Goal: Task Accomplishment & Management: Complete application form

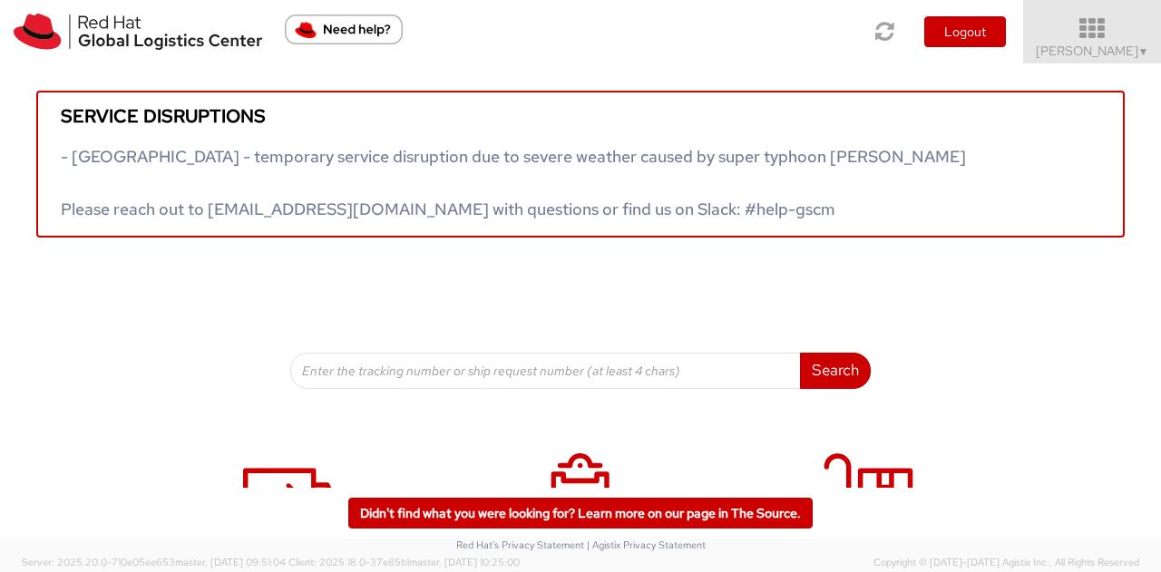
click at [764, 31] on icon at bounding box center [1092, 28] width 159 height 25
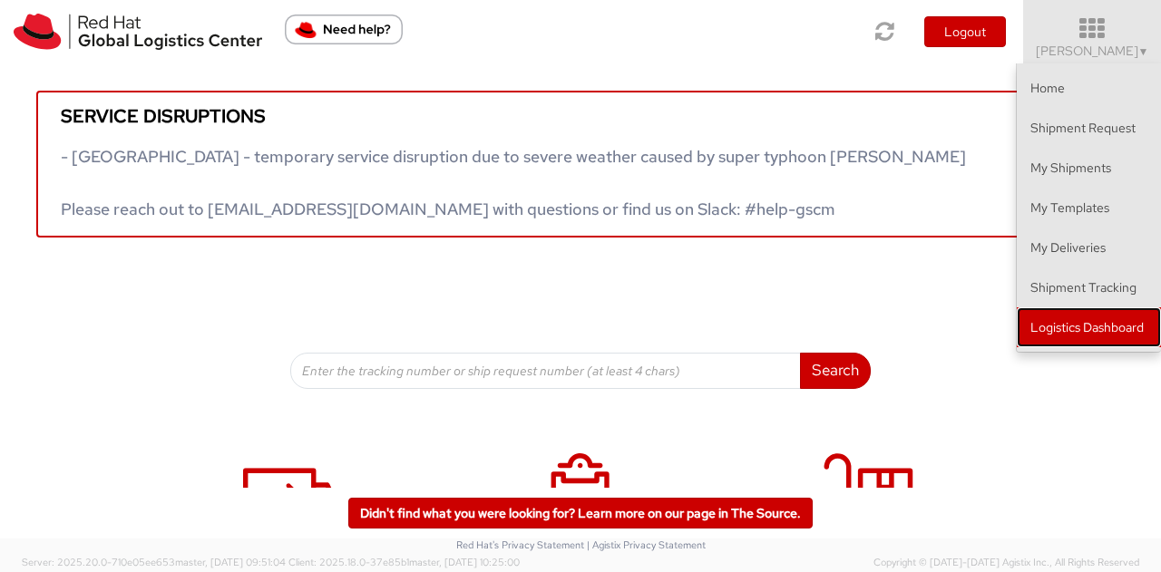
click at [764, 307] on link "Logistics Dashboard" at bounding box center [1089, 327] width 144 height 40
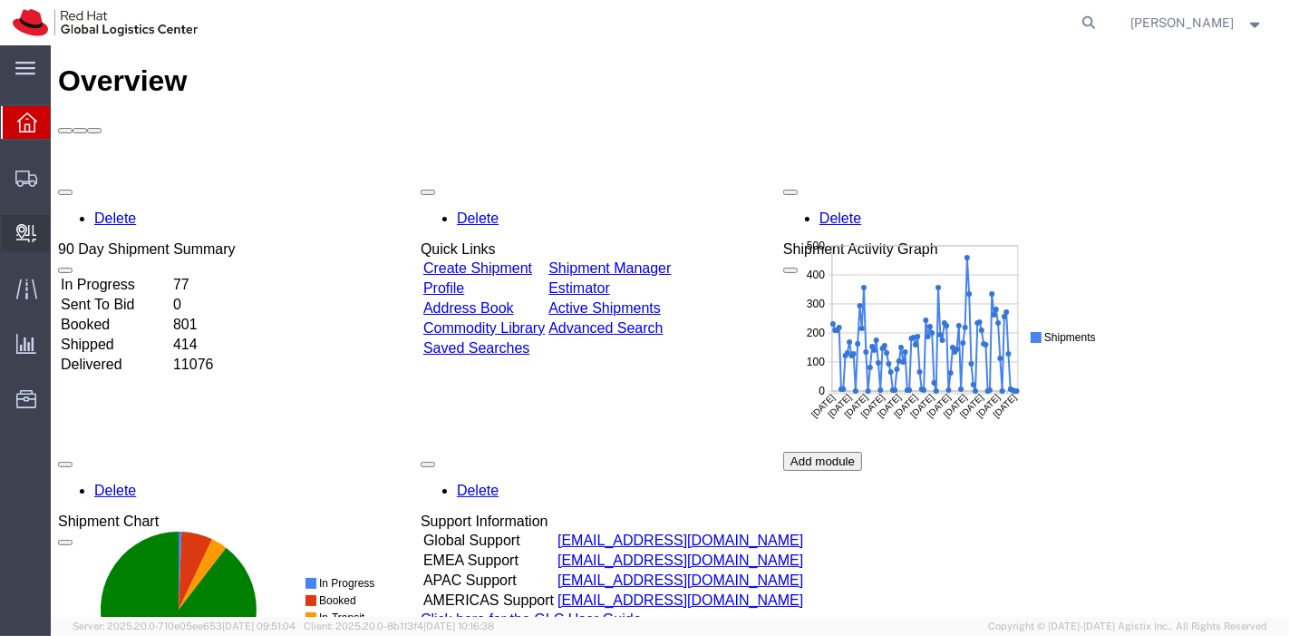
click at [0, 0] on span "Create Delivery" at bounding box center [0, 0] width 0 height 0
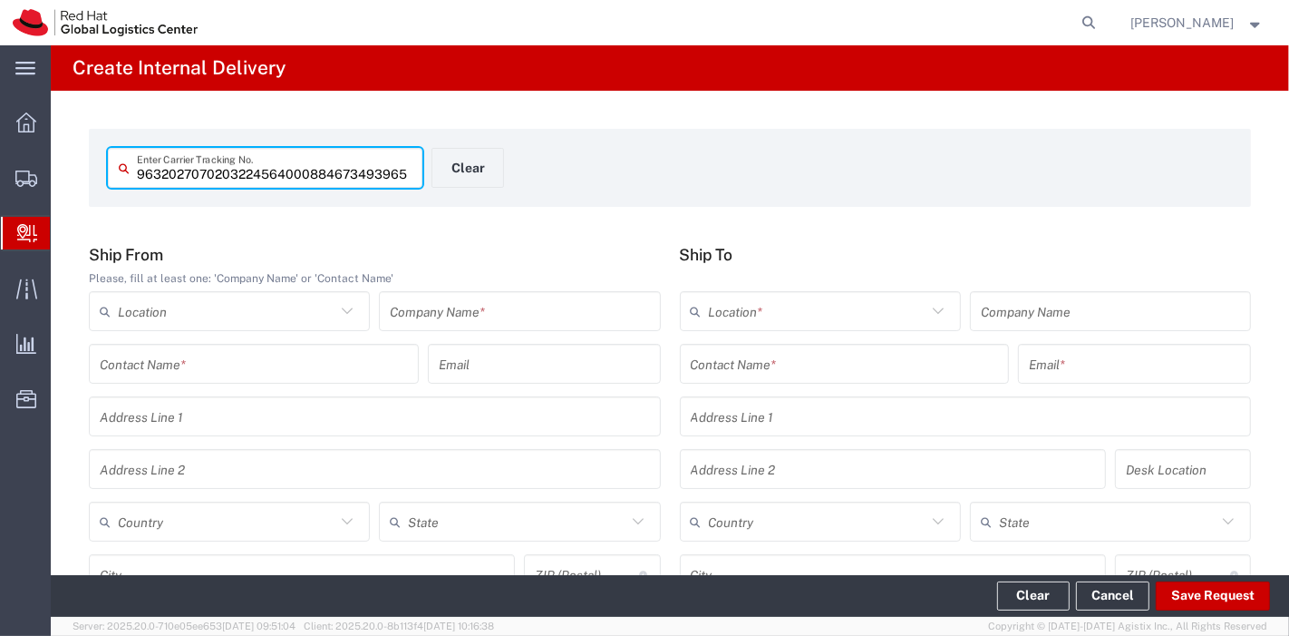
type input "884673493965"
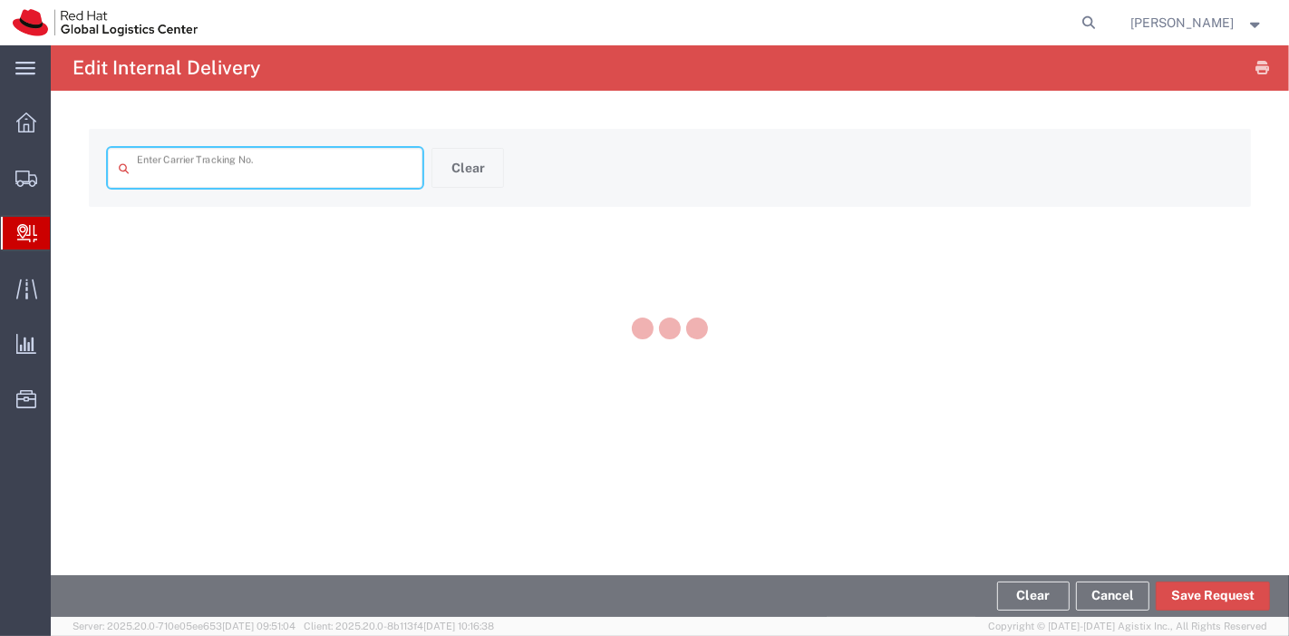
type input "884673493965"
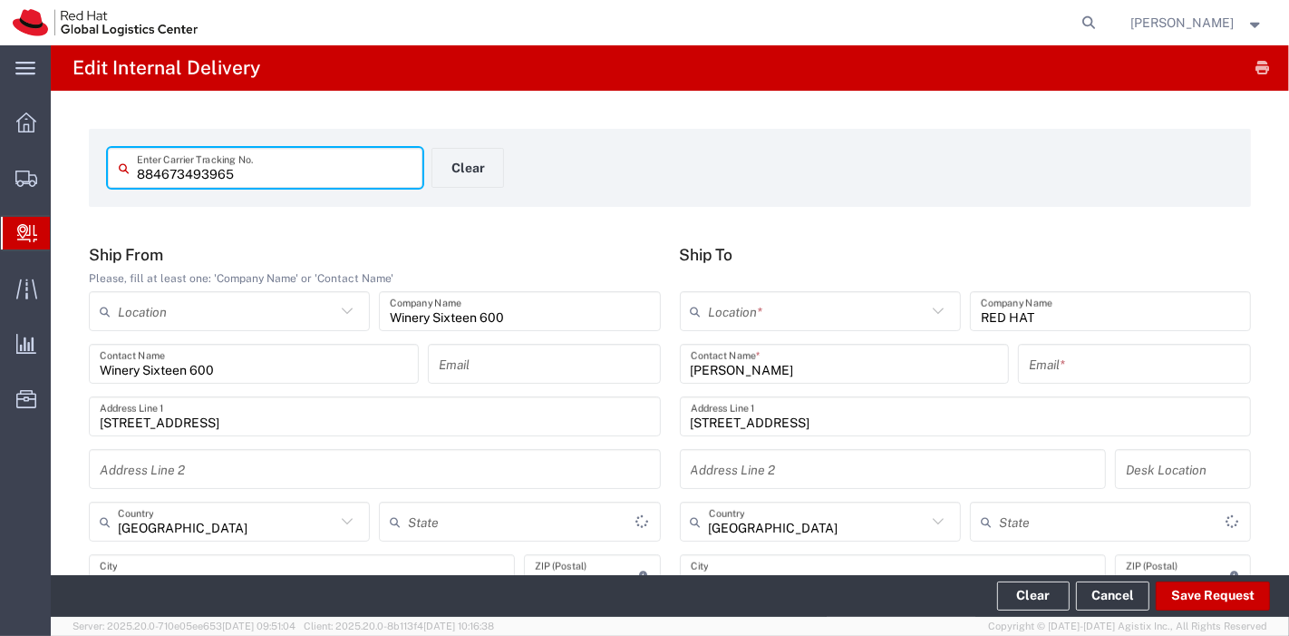
type input "[US_STATE]"
click at [828, 322] on input "text" at bounding box center [818, 312] width 218 height 32
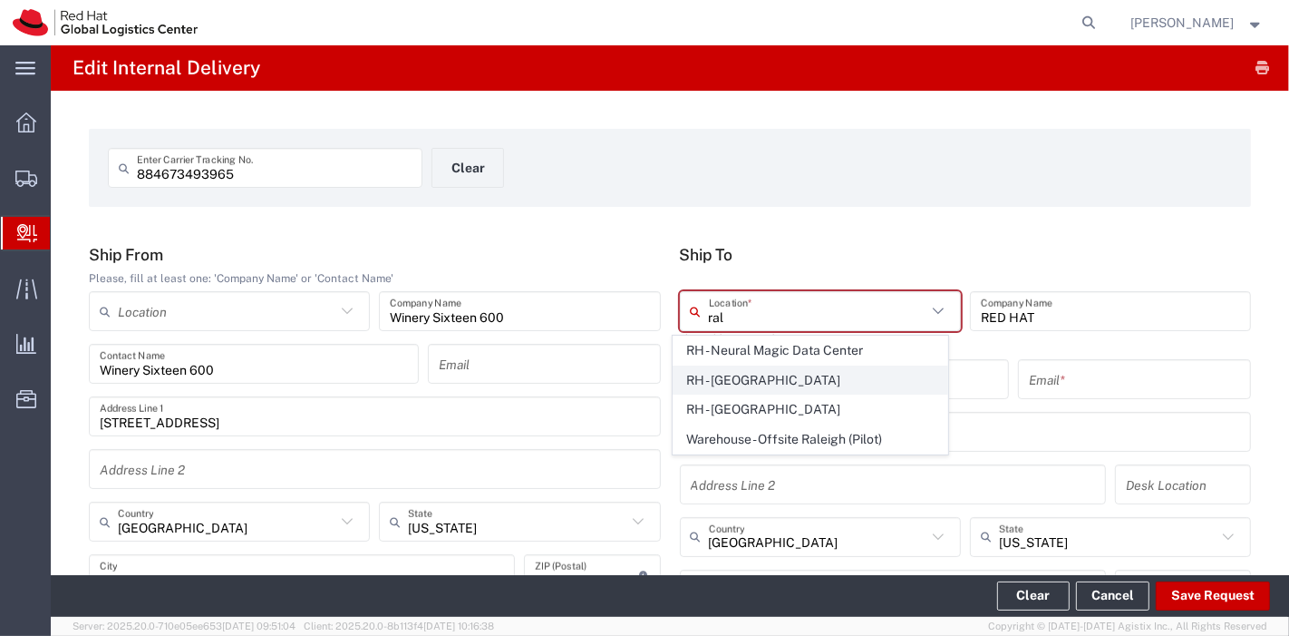
click at [774, 366] on span "RH - [GEOGRAPHIC_DATA]" at bounding box center [811, 380] width 274 height 28
type input "RH - [GEOGRAPHIC_DATA]"
type input "Red Hat, Inc."
type input "[STREET_ADDRESS]"
type input "[PHONE_NUMBER]"
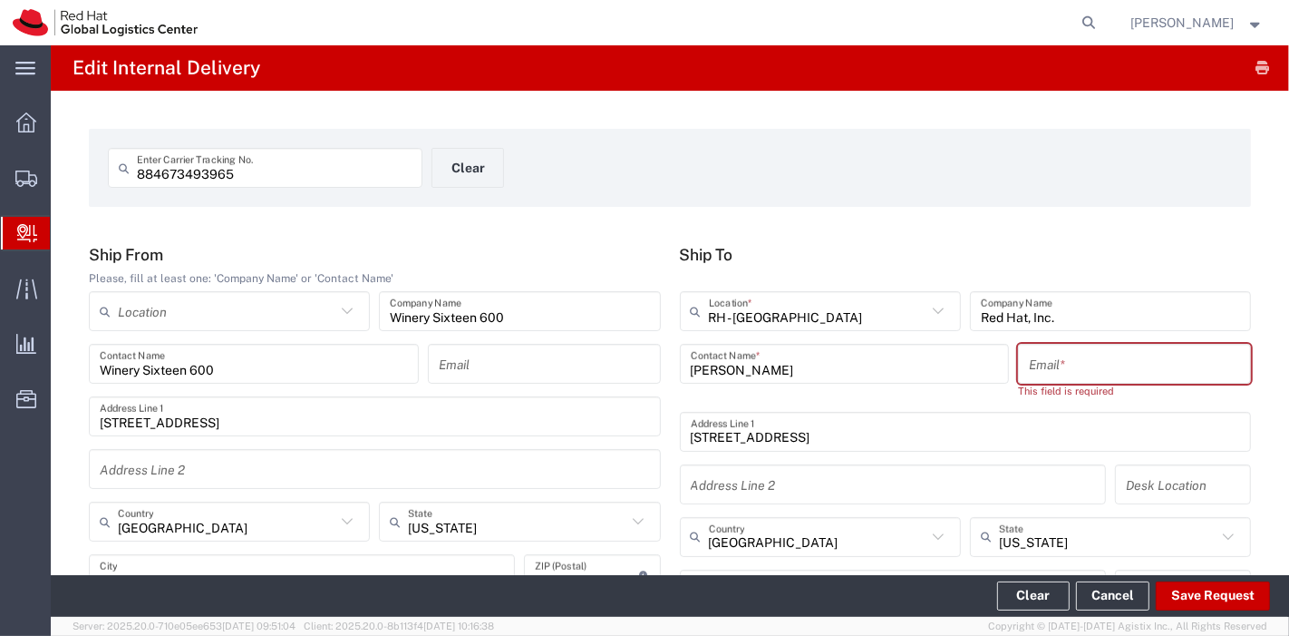
click at [1120, 357] on input "text" at bounding box center [1134, 364] width 211 height 32
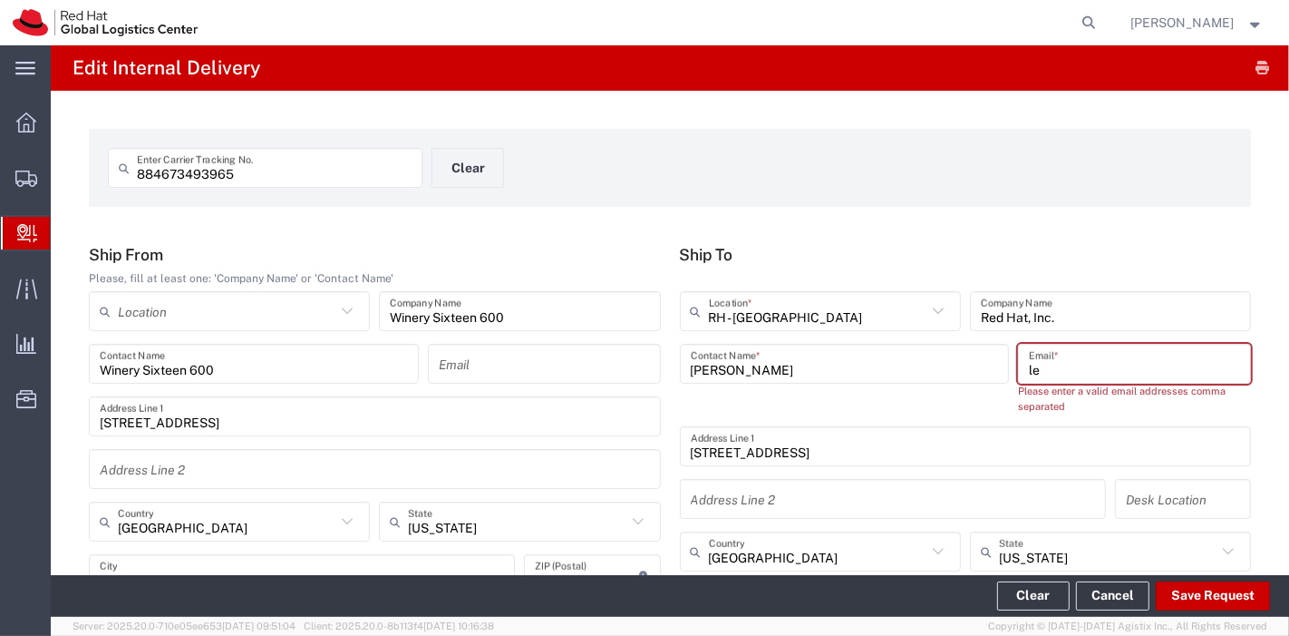
type input "l"
type input "c"
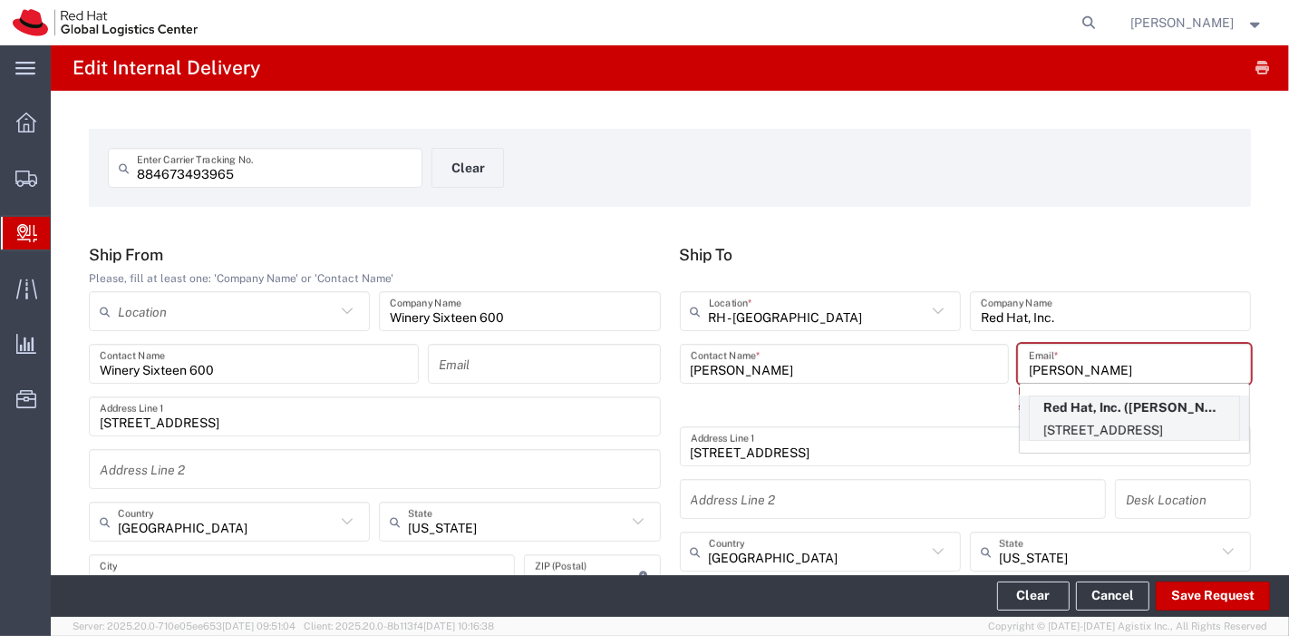
type input "[PERSON_NAME]"
click at [1098, 423] on p "[STREET_ADDRESS]" at bounding box center [1134, 430] width 209 height 23
type input "[PERSON_NAME]"
type input "[PERSON_NAME][EMAIL_ADDRESS][DOMAIN_NAME]"
type input "FLEX"
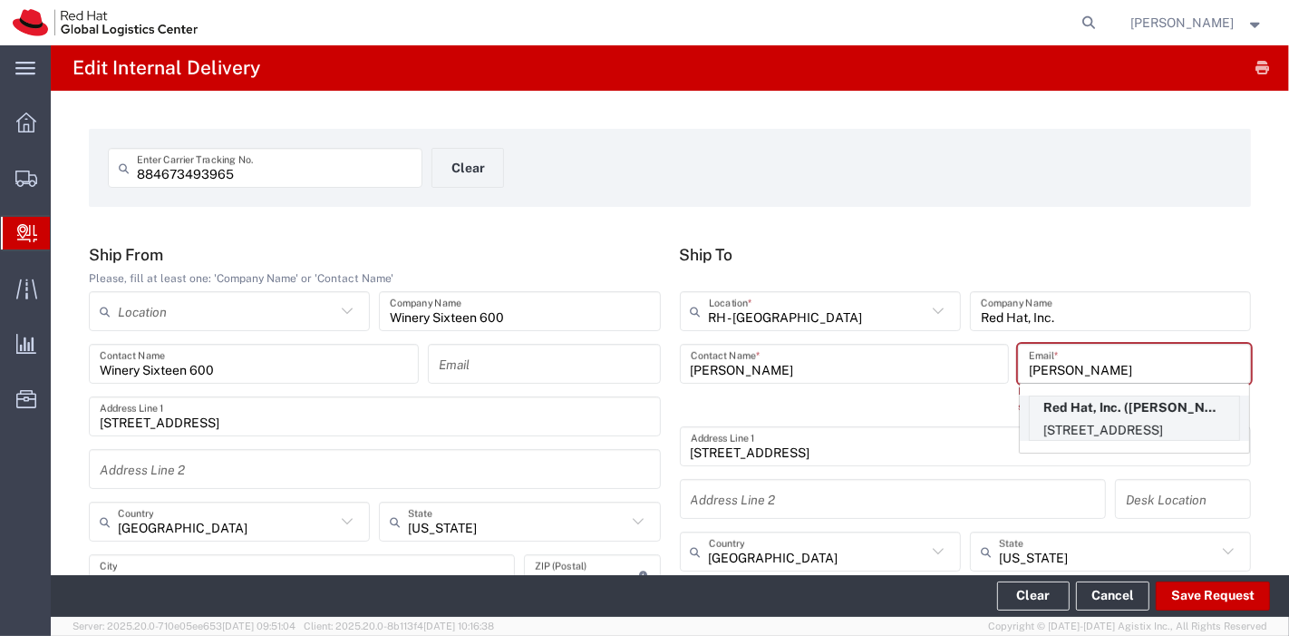
type input "19197544260"
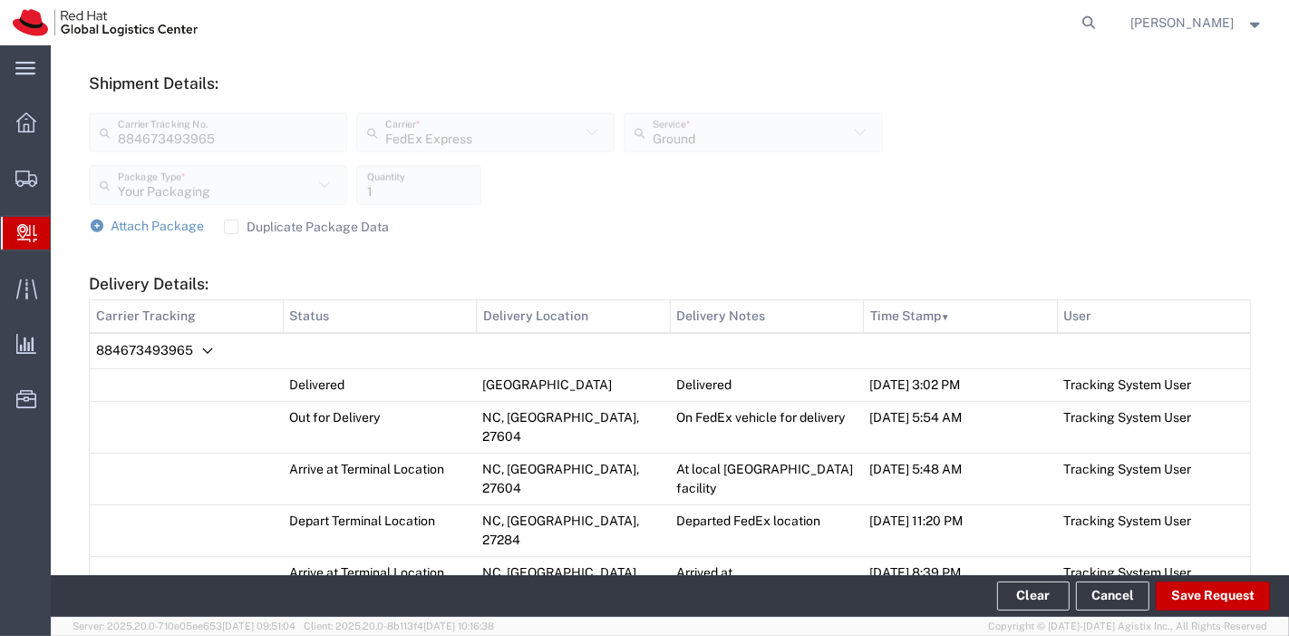
scroll to position [734, 0]
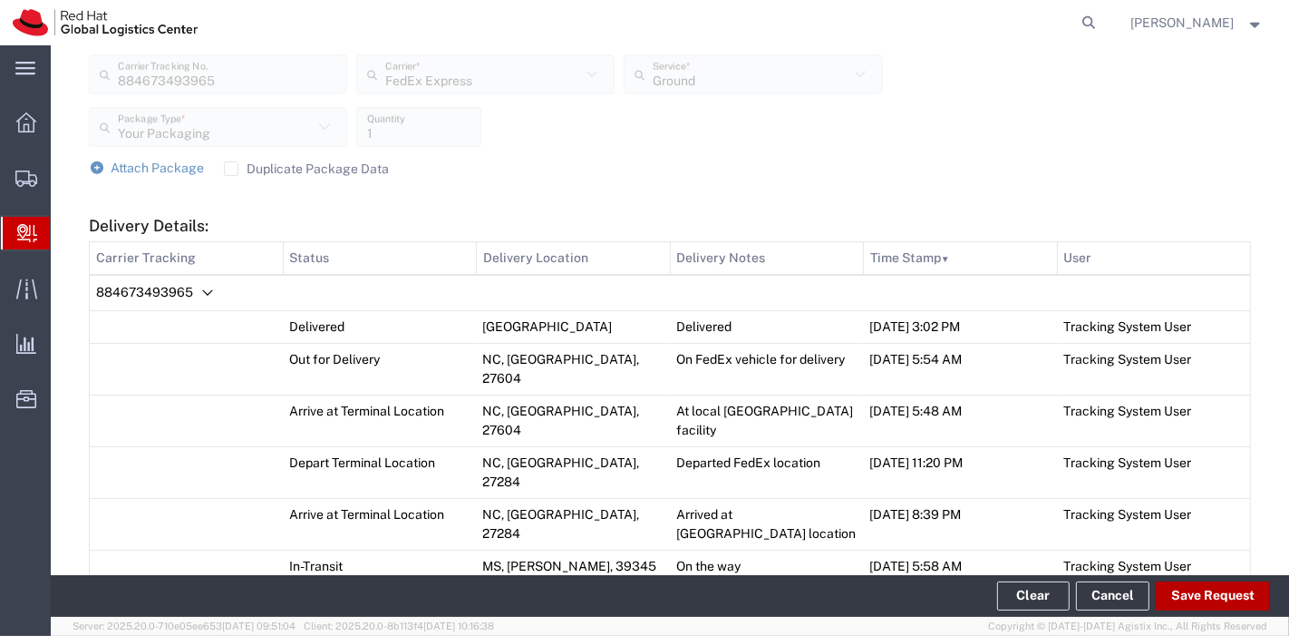
click at [1206, 587] on button "Save Request" at bounding box center [1213, 595] width 114 height 29
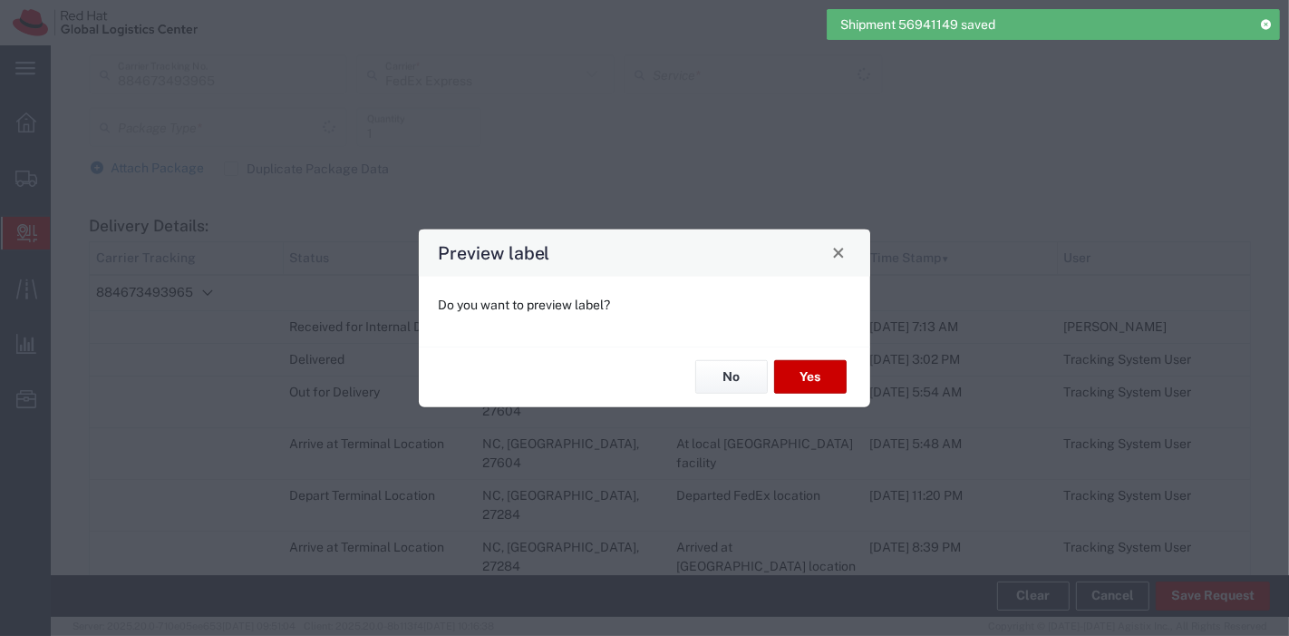
type input "Your Packaging"
type input "Ground"
click at [812, 382] on button "Yes" at bounding box center [810, 377] width 73 height 34
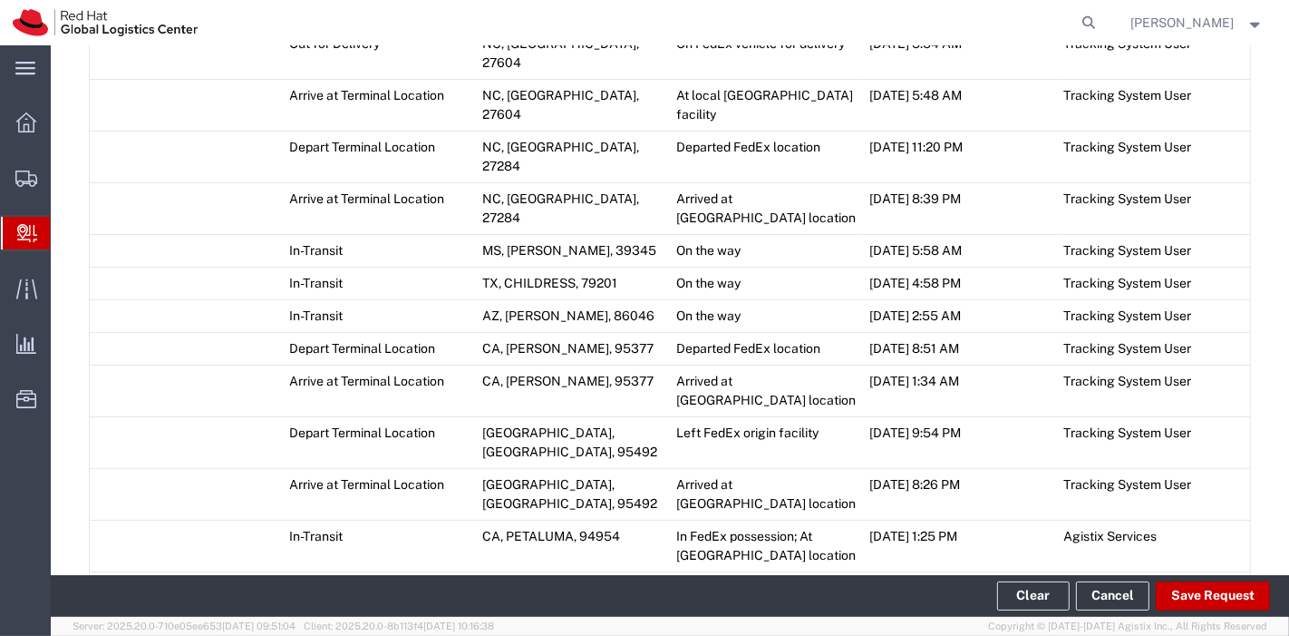
scroll to position [1090, 0]
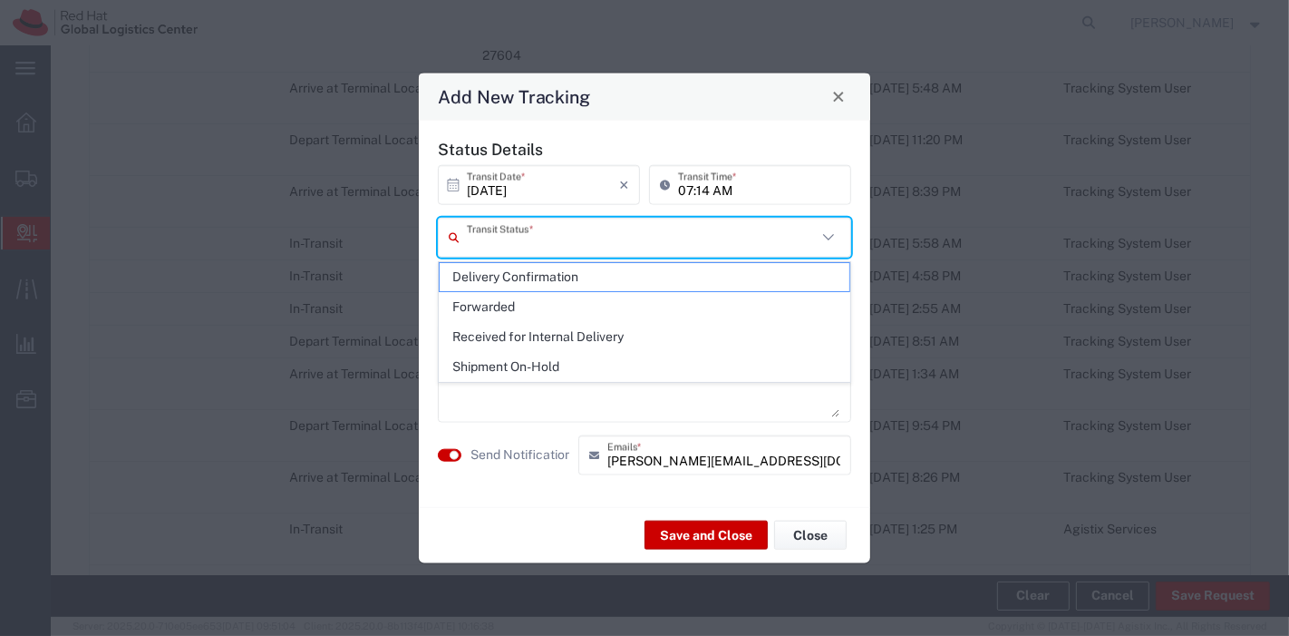
click at [629, 239] on input "text" at bounding box center [642, 237] width 350 height 32
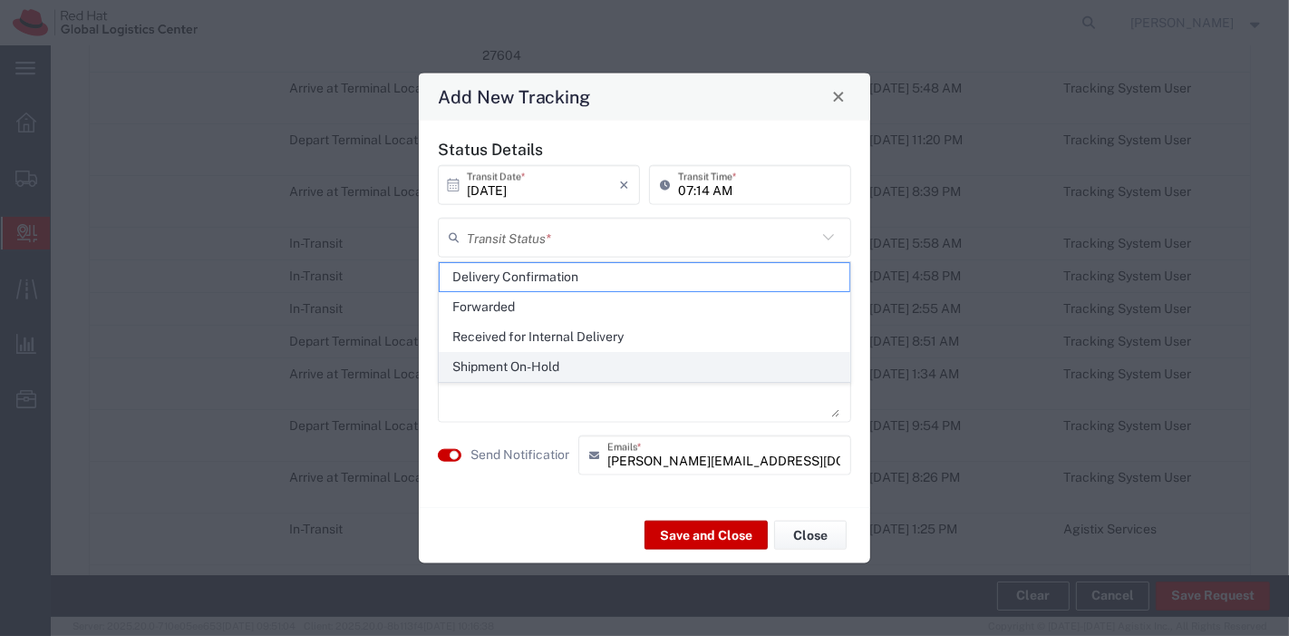
click at [571, 355] on span "Shipment On-Hold" at bounding box center [645, 367] width 411 height 28
type input "Shipment On-Hold"
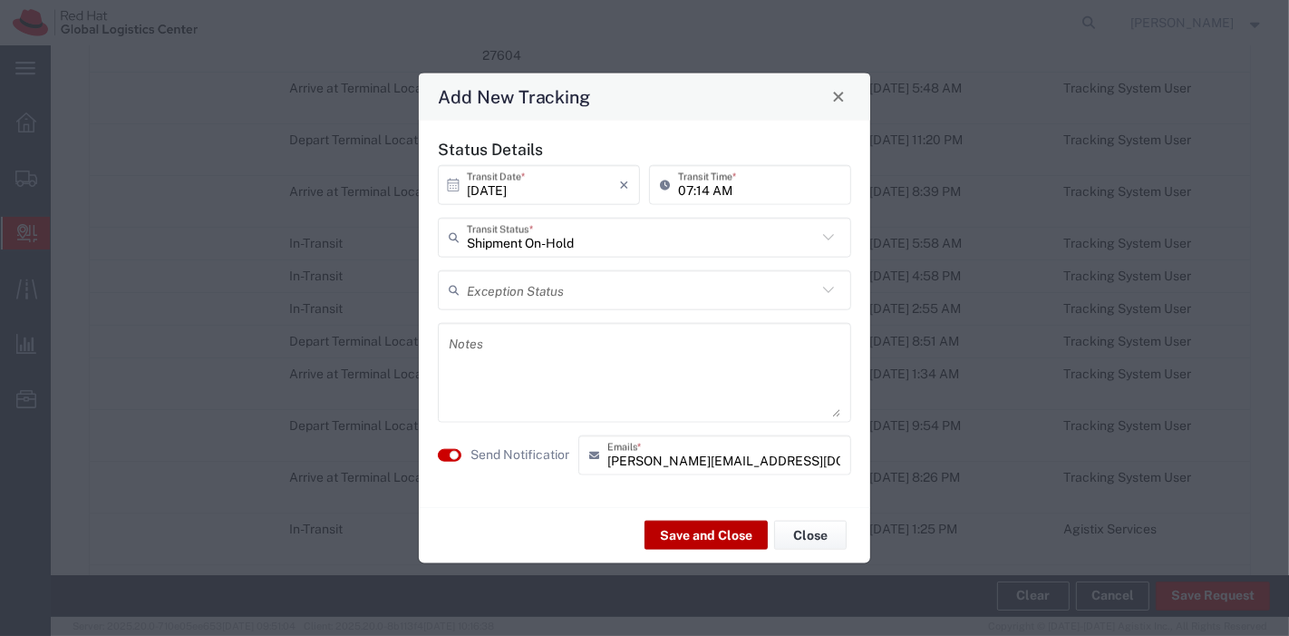
click at [686, 535] on button "Save and Close" at bounding box center [706, 534] width 123 height 29
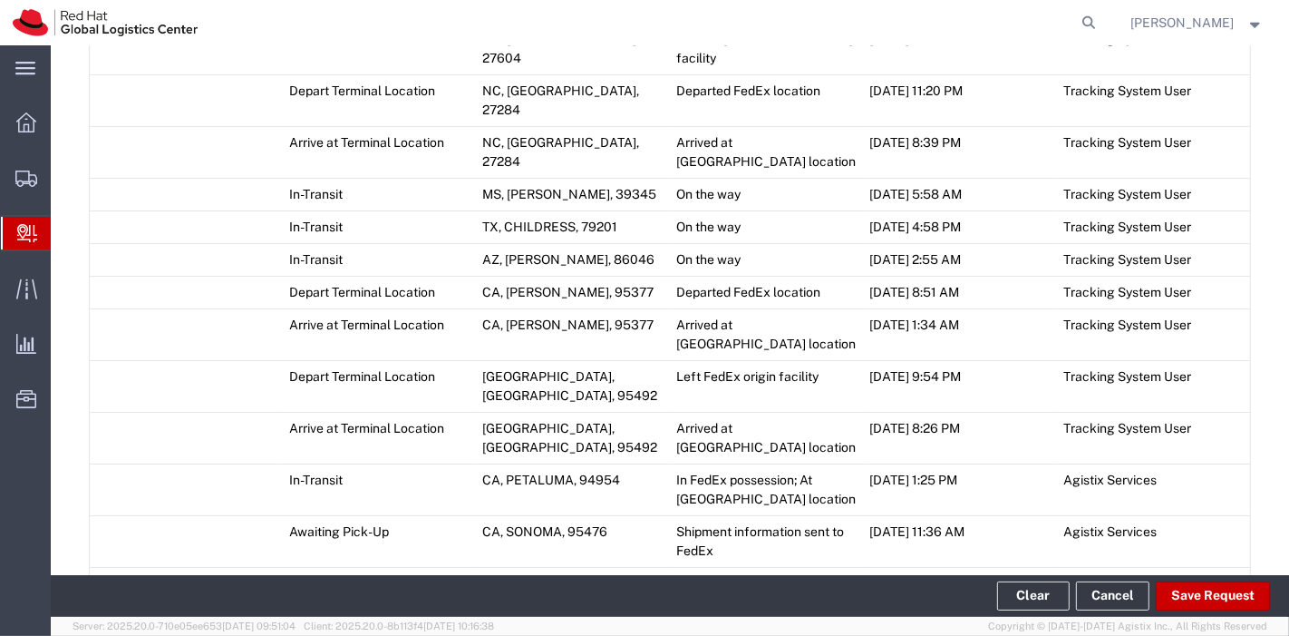
scroll to position [1229, 0]
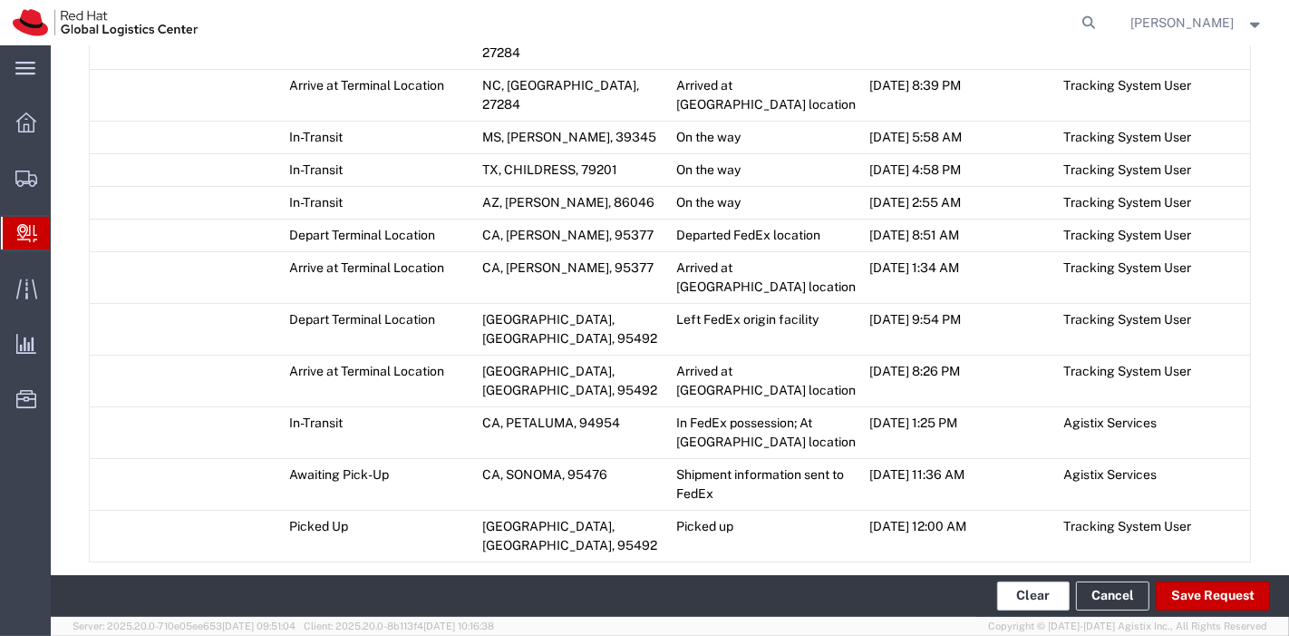
click at [1038, 594] on button "Clear" at bounding box center [1033, 595] width 73 height 29
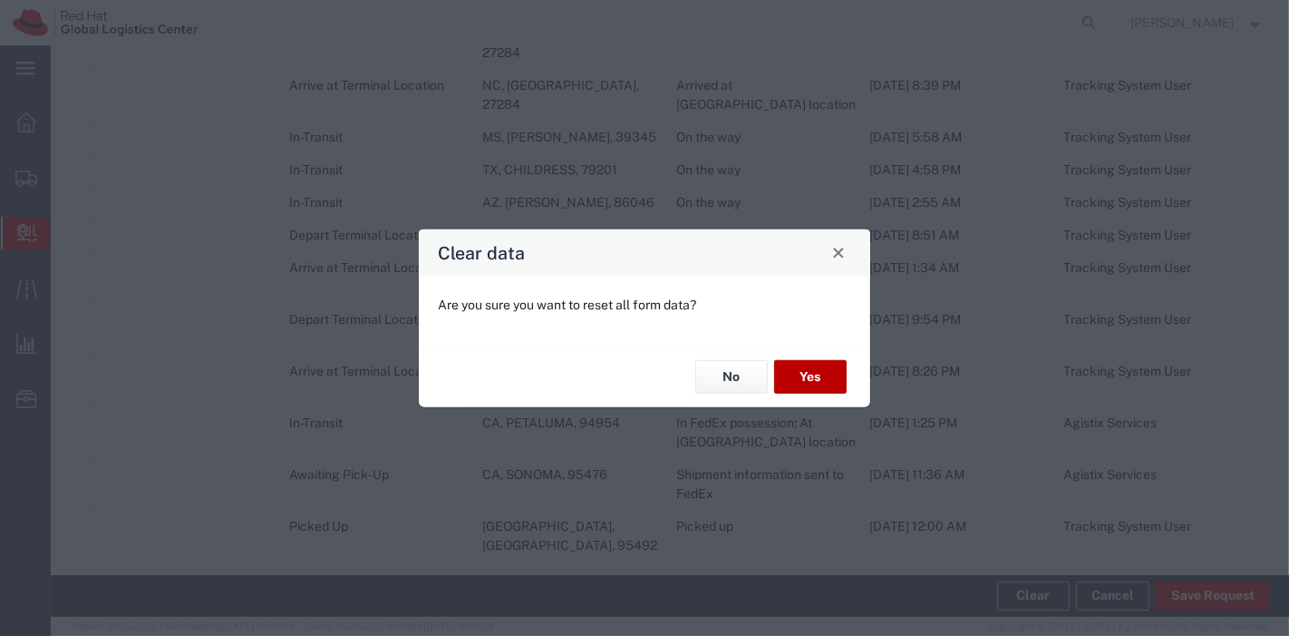
click at [805, 378] on button "Yes" at bounding box center [810, 377] width 73 height 34
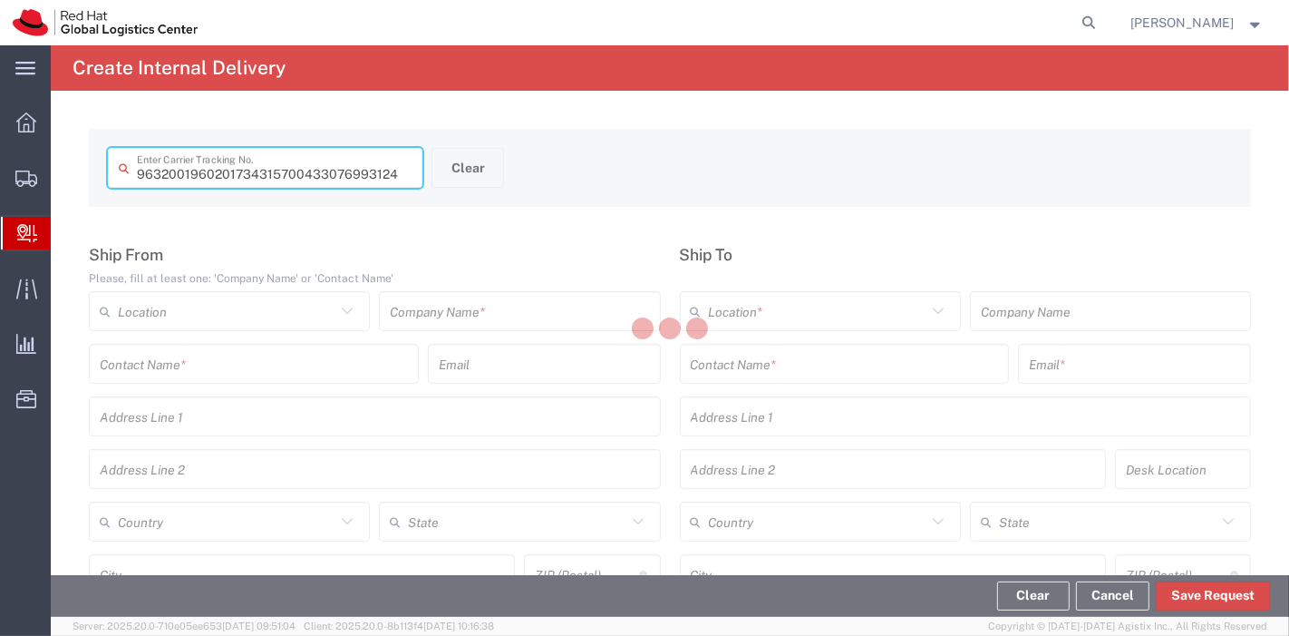
type input "433076993124"
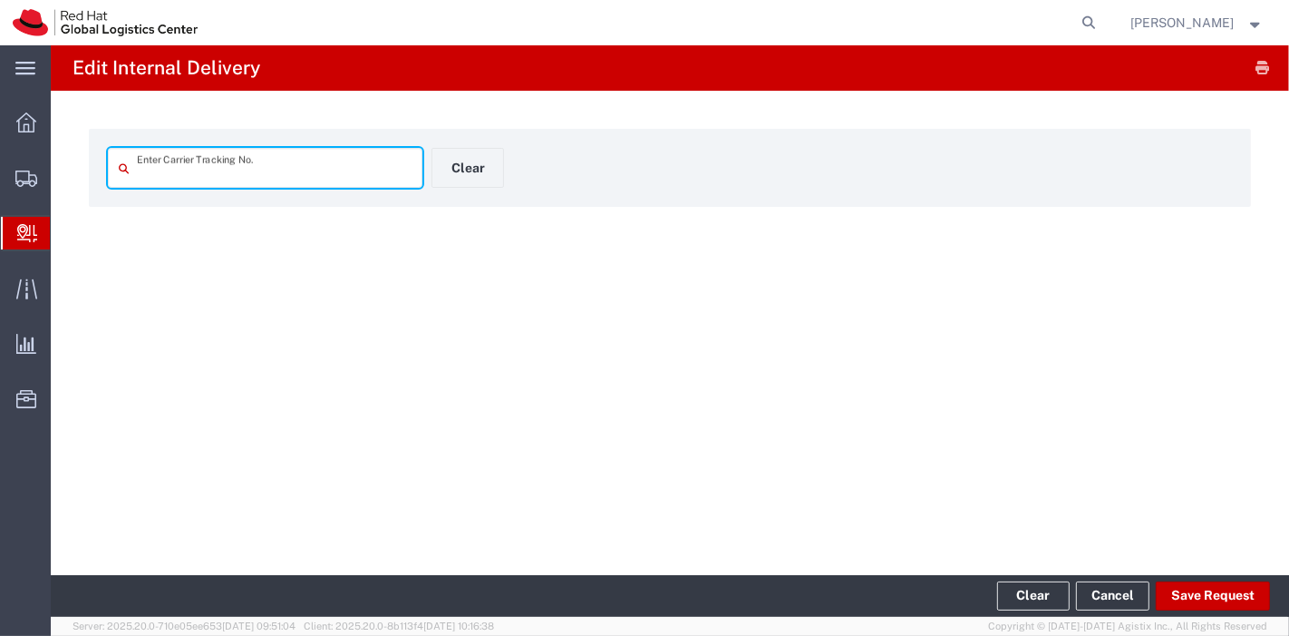
type input "433076993124"
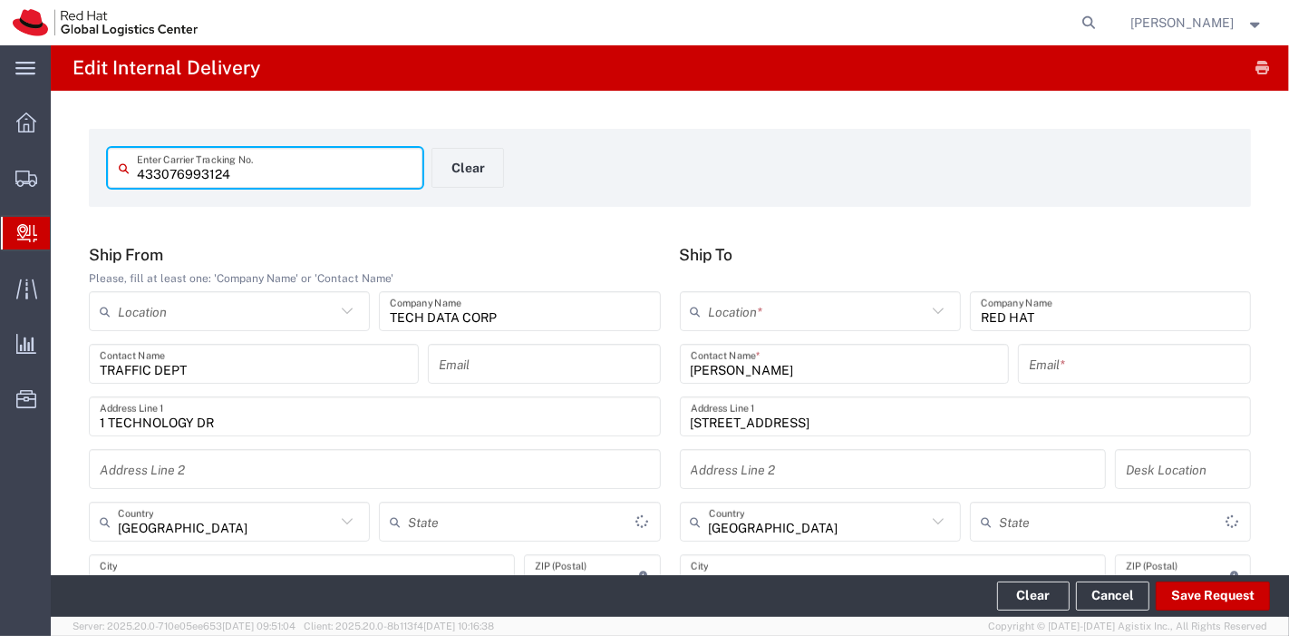
type input "[US_STATE]"
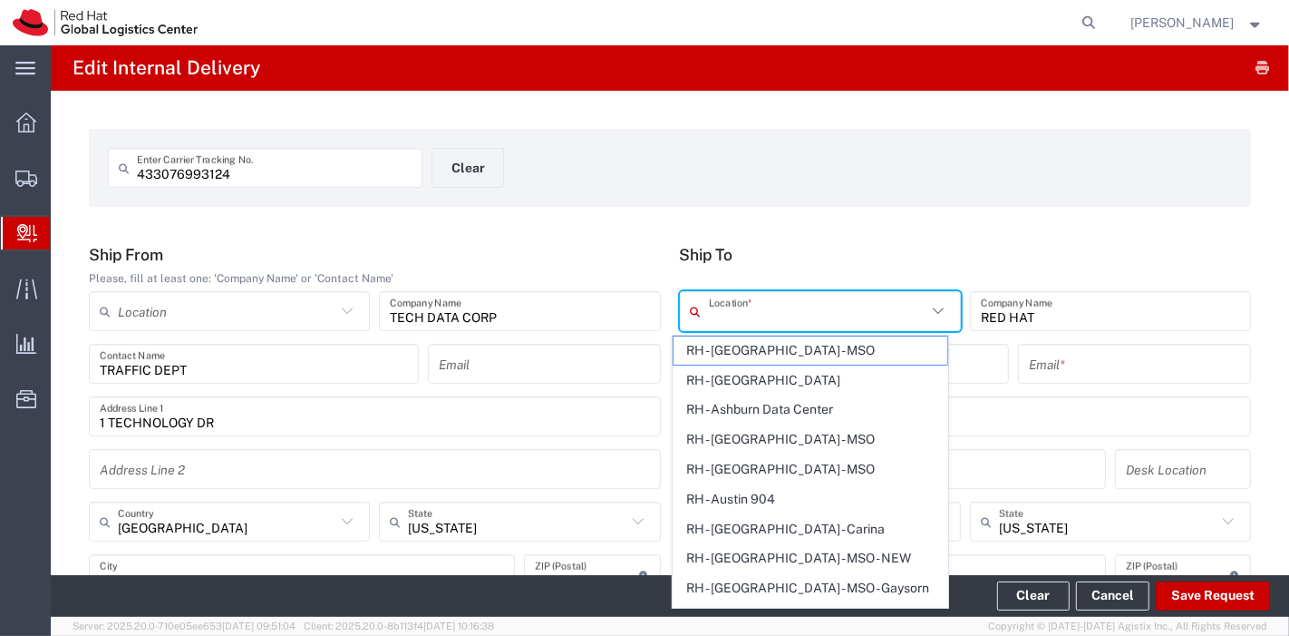
click at [823, 307] on input "text" at bounding box center [818, 312] width 218 height 32
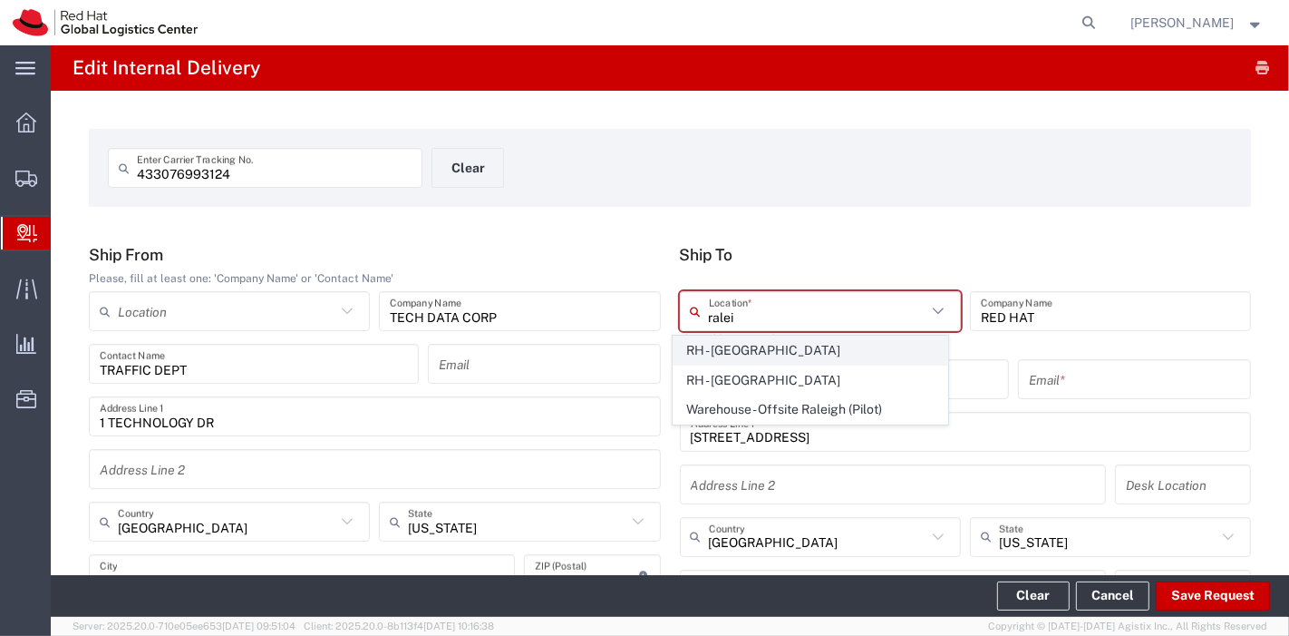
click at [782, 353] on span "RH - [GEOGRAPHIC_DATA]" at bounding box center [811, 350] width 274 height 28
type input "RH - [GEOGRAPHIC_DATA]"
type input "Red Hat, Inc."
type input "[STREET_ADDRESS]"
type input "[PHONE_NUMBER]"
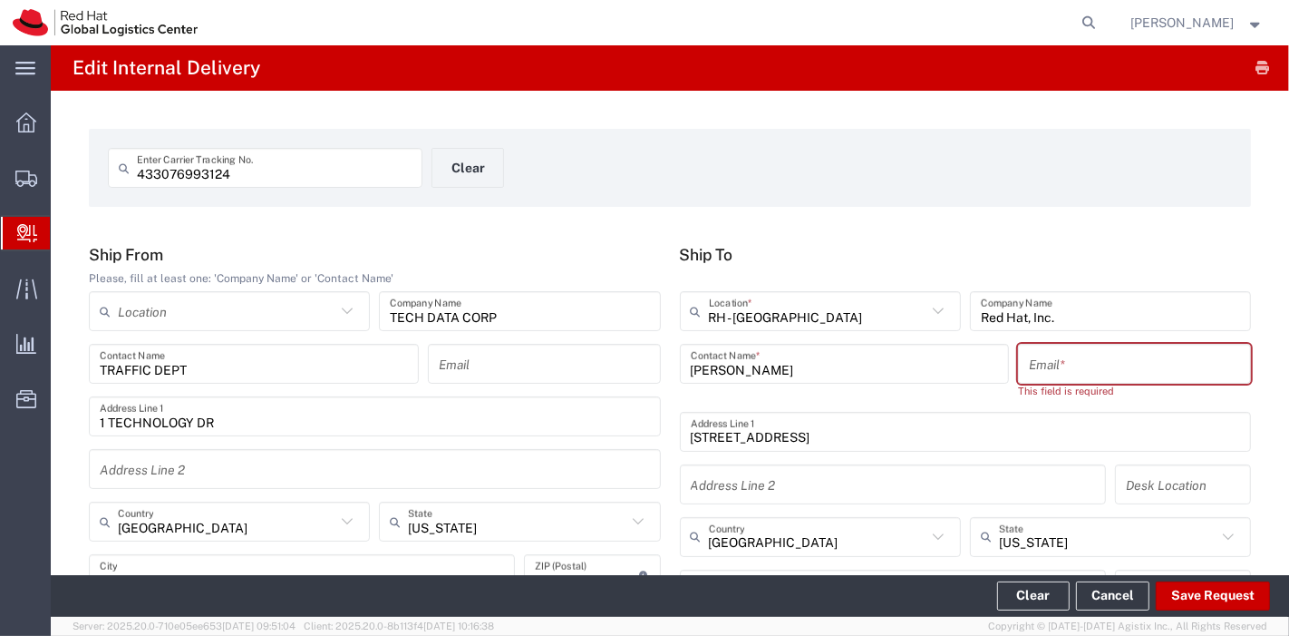
click at [1041, 374] on input "text" at bounding box center [1134, 364] width 211 height 32
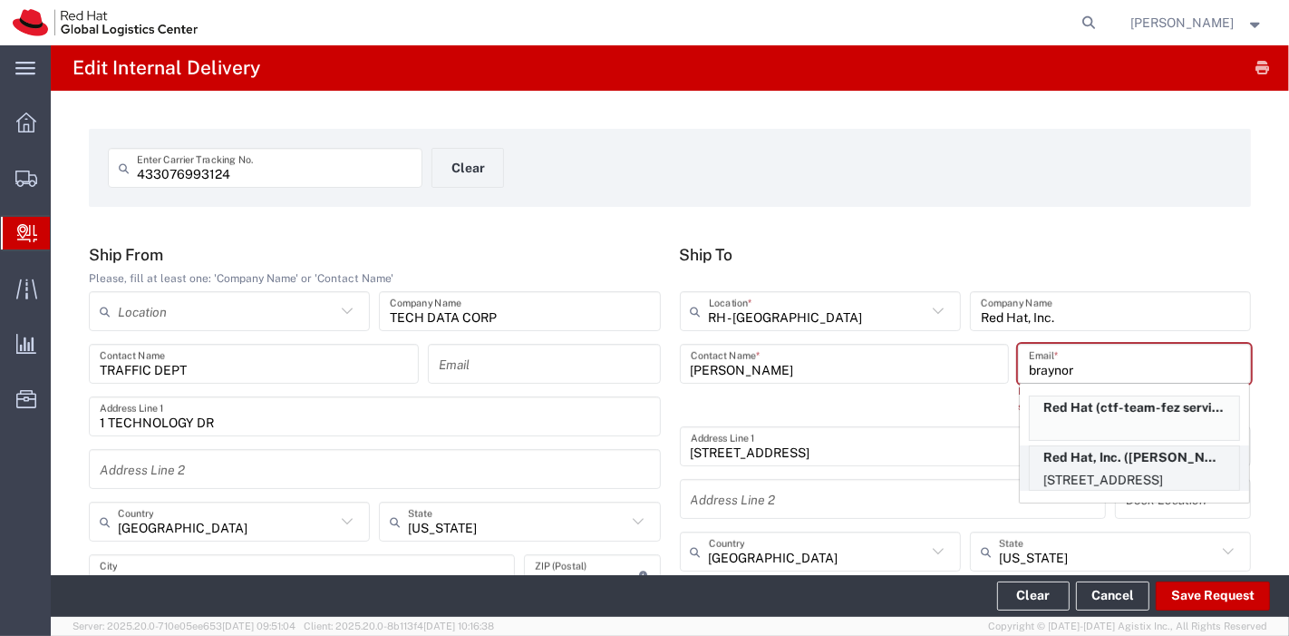
type input "braynor"
click at [1069, 464] on p "Red Hat, Inc. ([PERSON_NAME]), [EMAIL_ADDRESS][DOMAIN_NAME]" at bounding box center [1134, 457] width 209 height 23
type input "[PERSON_NAME]"
type input "[EMAIL_ADDRESS][DOMAIN_NAME]"
type input "14N209"
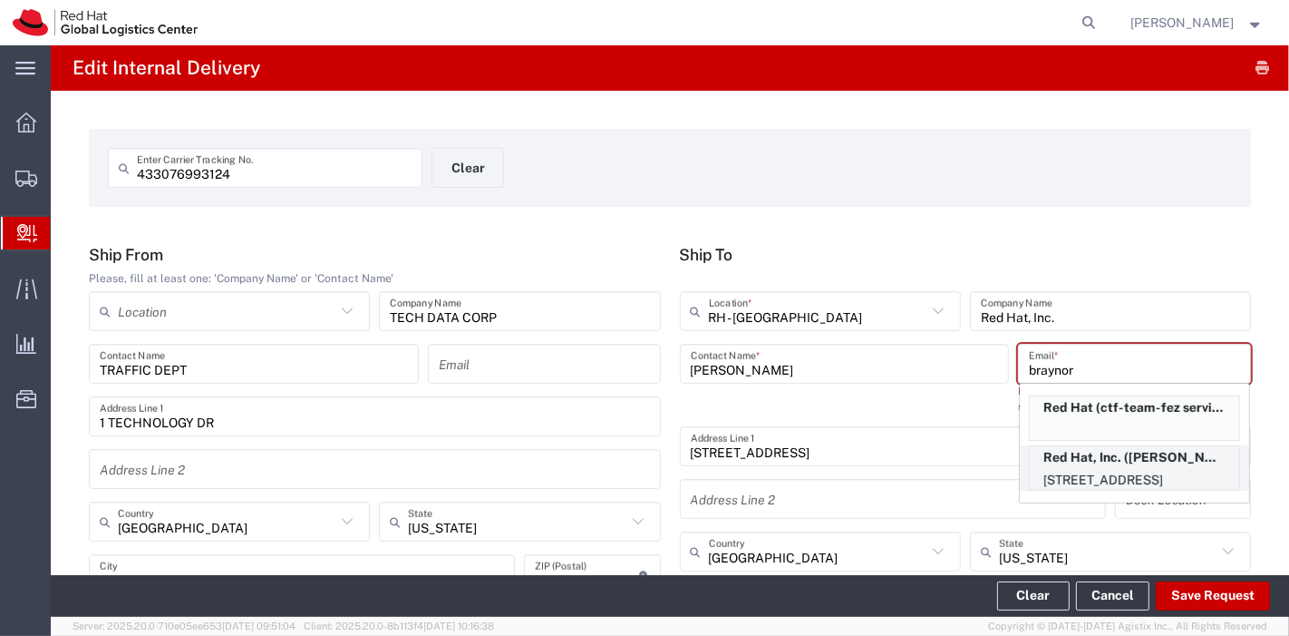
type input "19196478721"
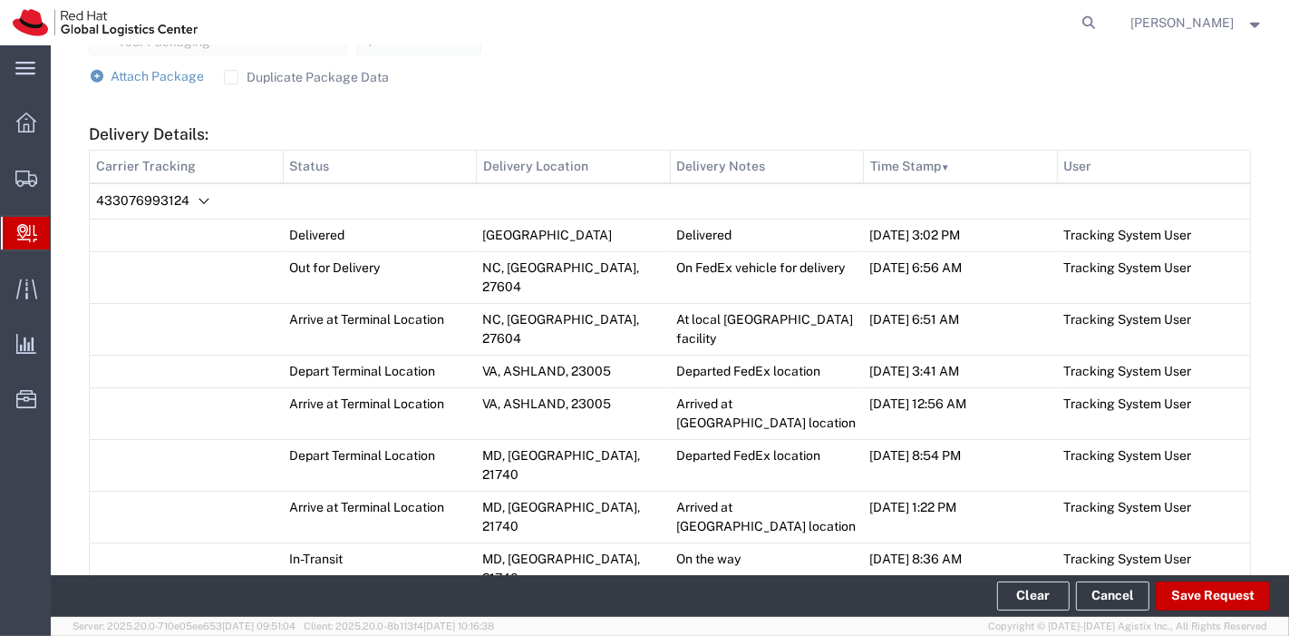
scroll to position [833, 0]
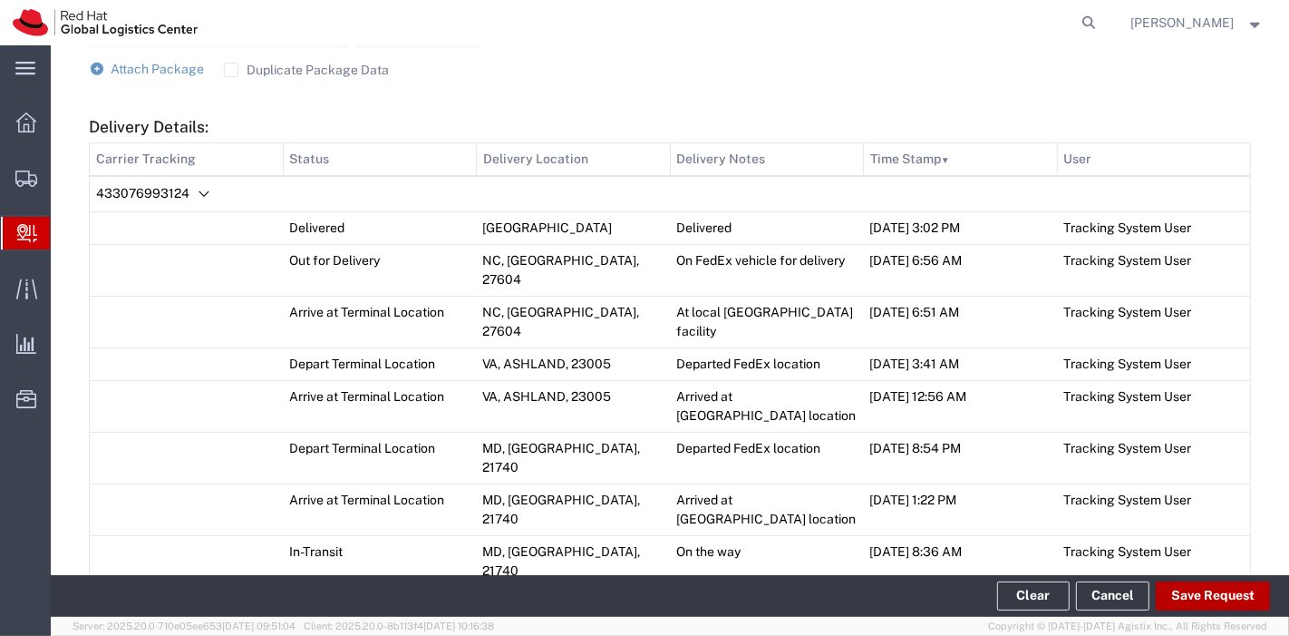
click at [1207, 588] on button "Save Request" at bounding box center [1213, 595] width 114 height 29
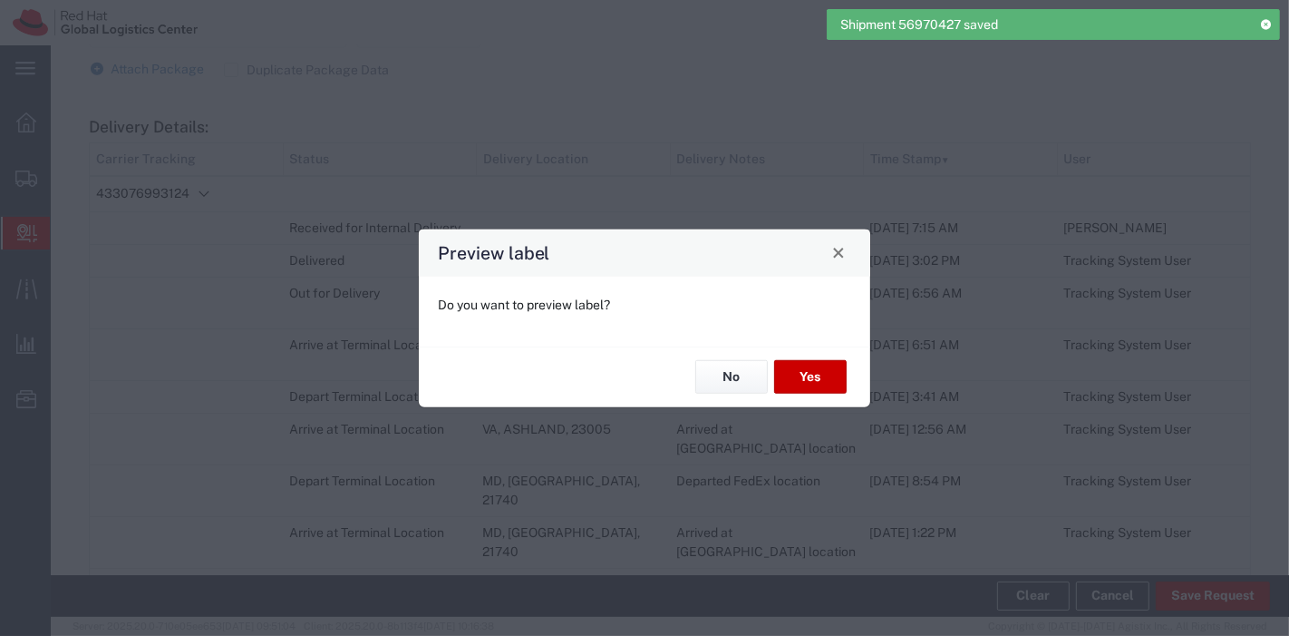
type input "Your Packaging"
type input "Ground"
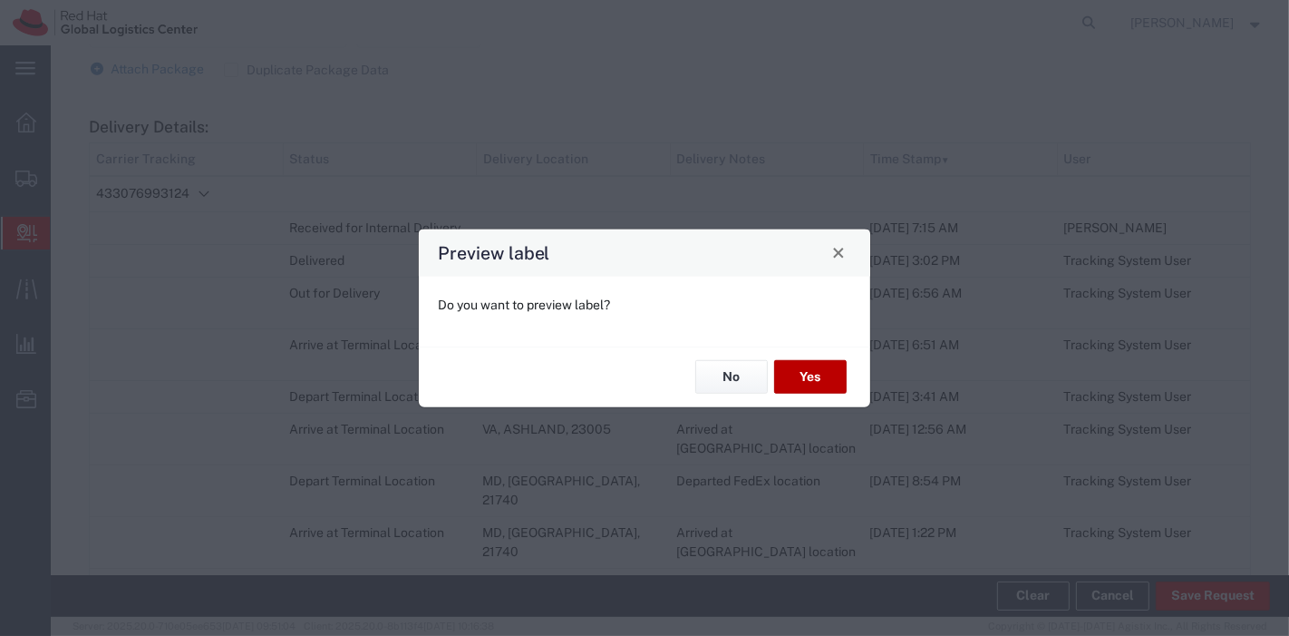
click at [830, 363] on button "Yes" at bounding box center [810, 377] width 73 height 34
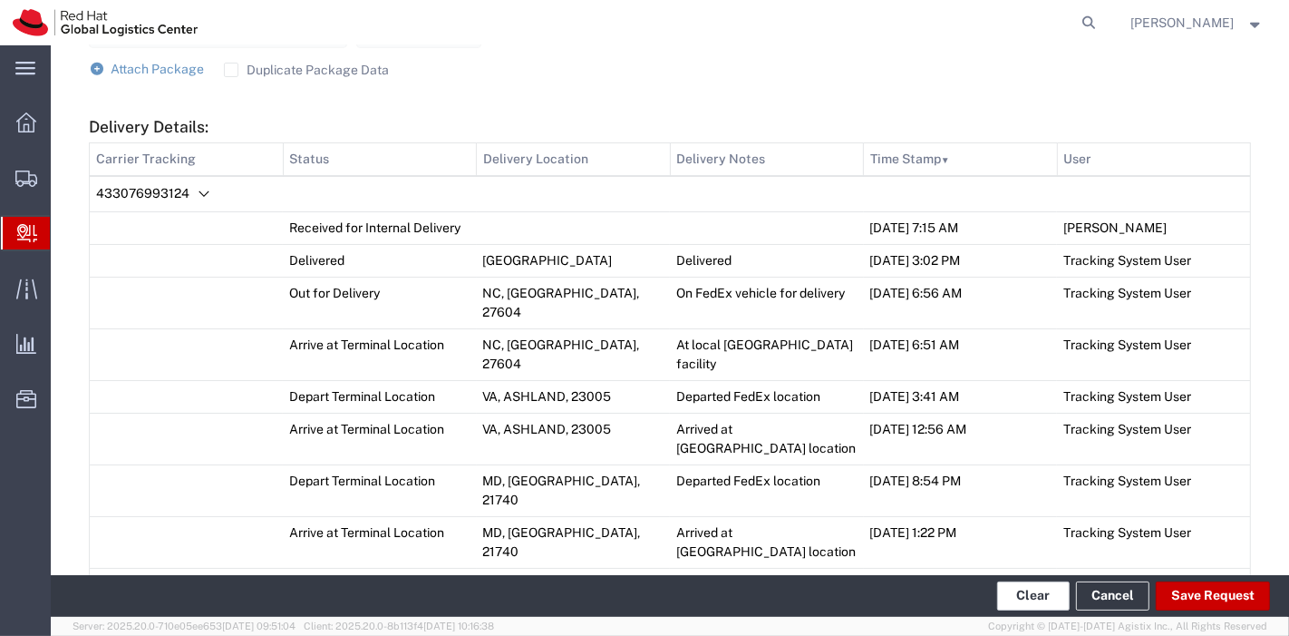
click at [1046, 595] on button "Clear" at bounding box center [1033, 595] width 73 height 29
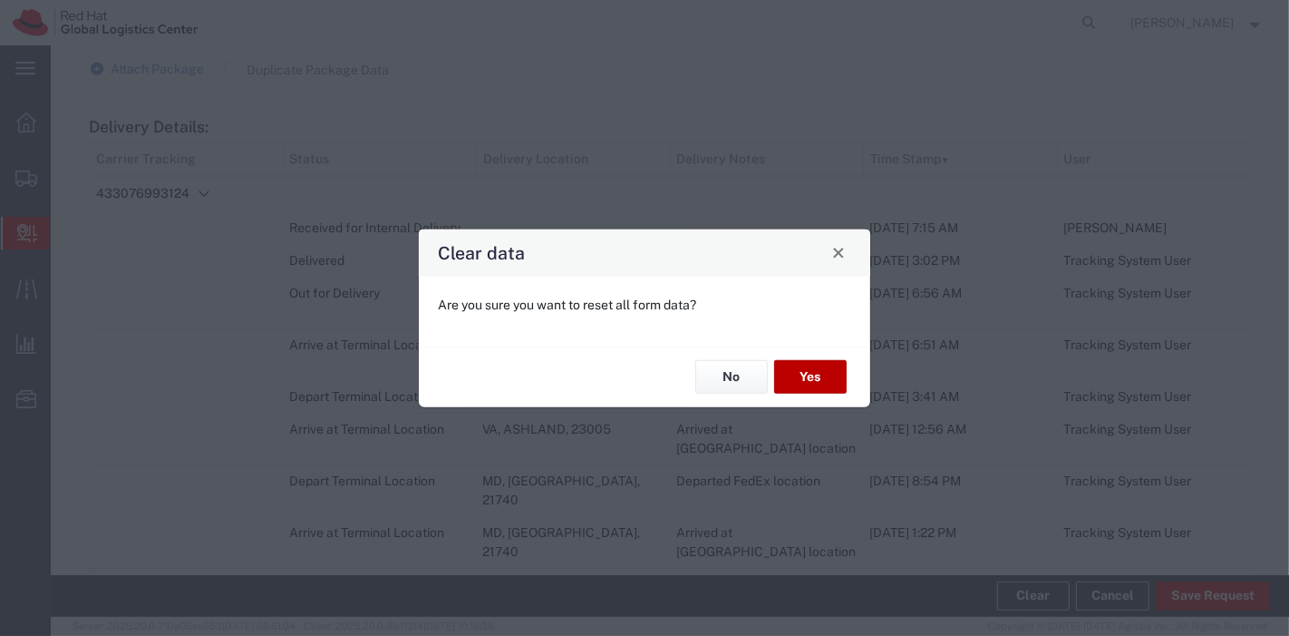
click at [821, 380] on button "Yes" at bounding box center [810, 377] width 73 height 34
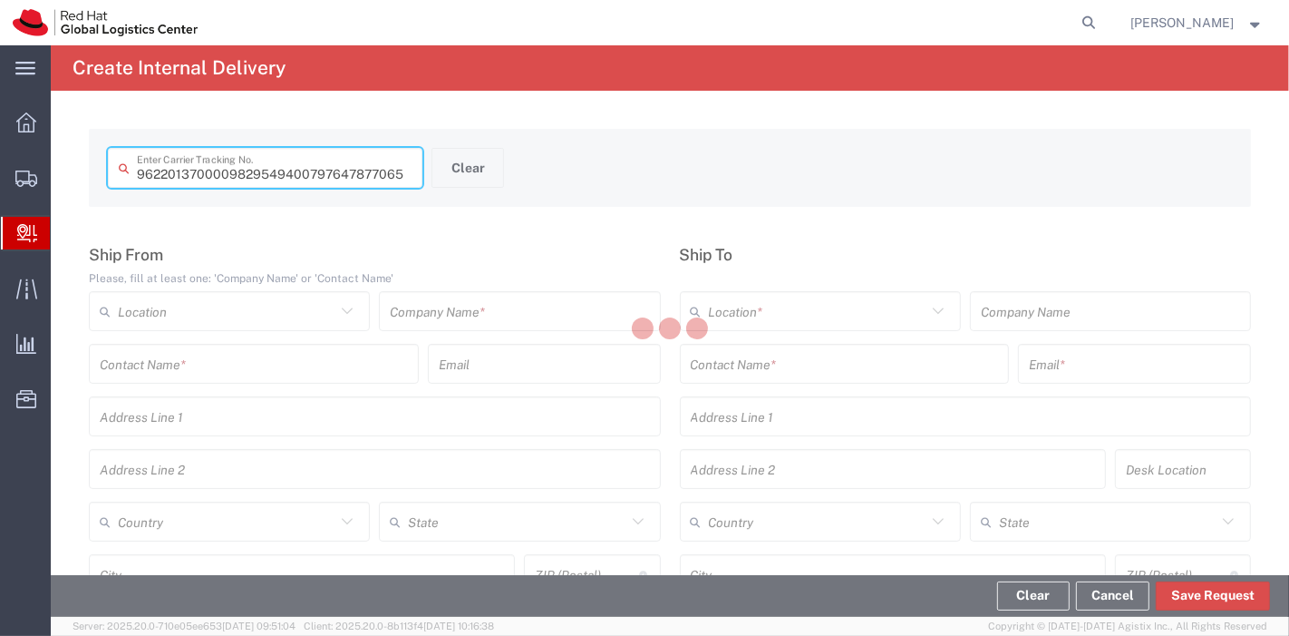
type input "797647877065"
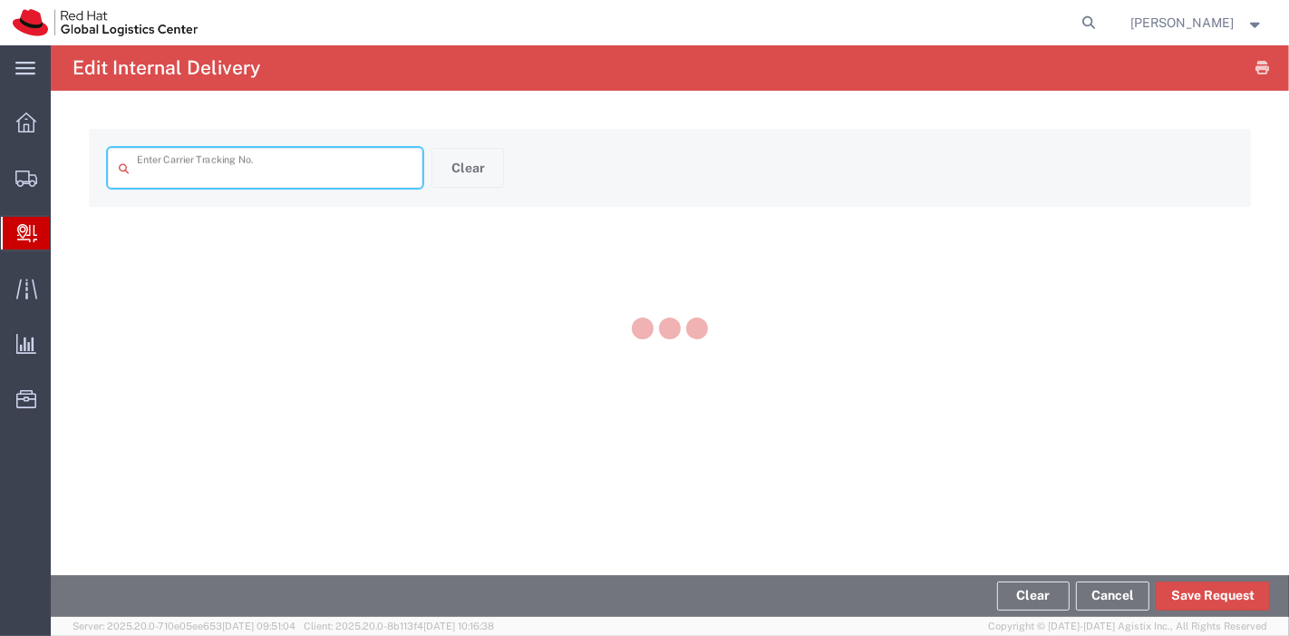
type input "797647877065"
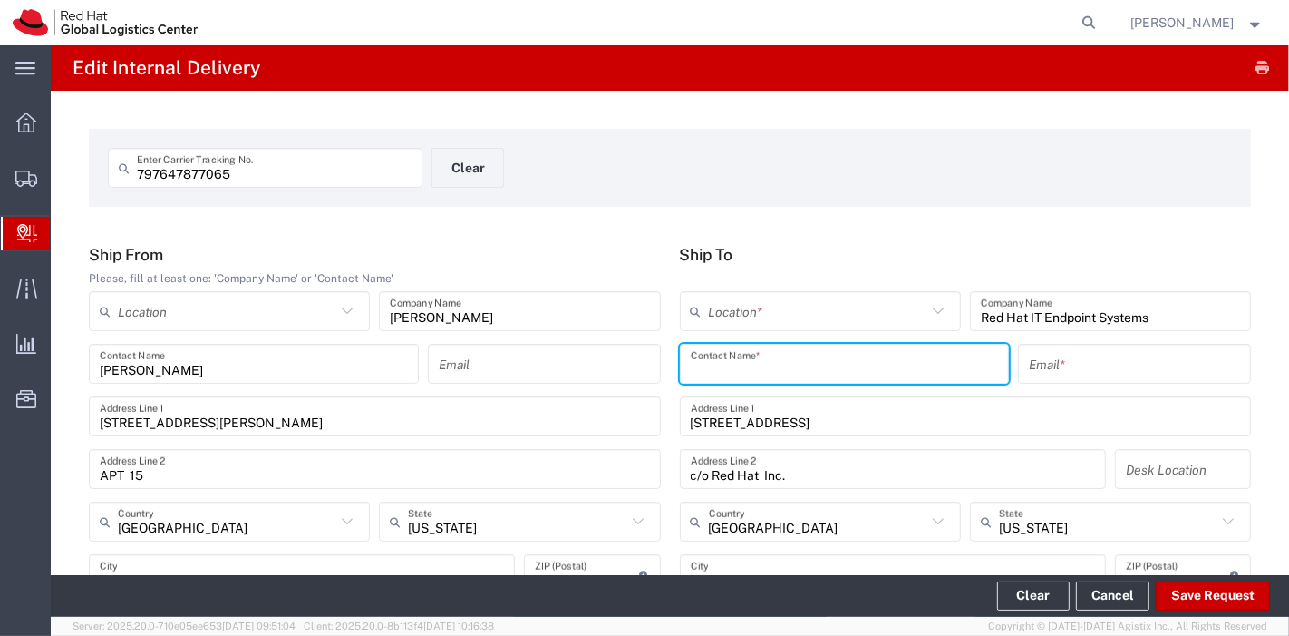
click at [822, 362] on input "text" at bounding box center [845, 364] width 308 height 32
type input "IT HD"
click at [1072, 370] on input "text" at bounding box center [1134, 364] width 211 height 32
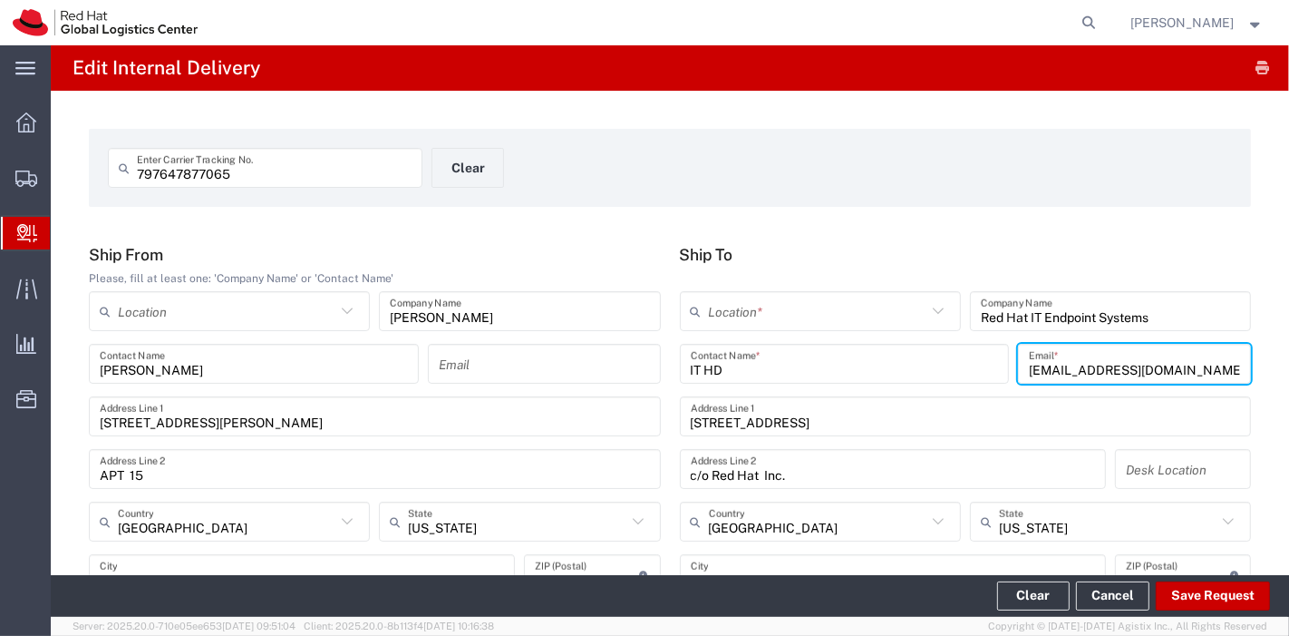
type input "[EMAIL_ADDRESS][DOMAIN_NAME]"
click at [881, 321] on input "text" at bounding box center [818, 312] width 218 height 32
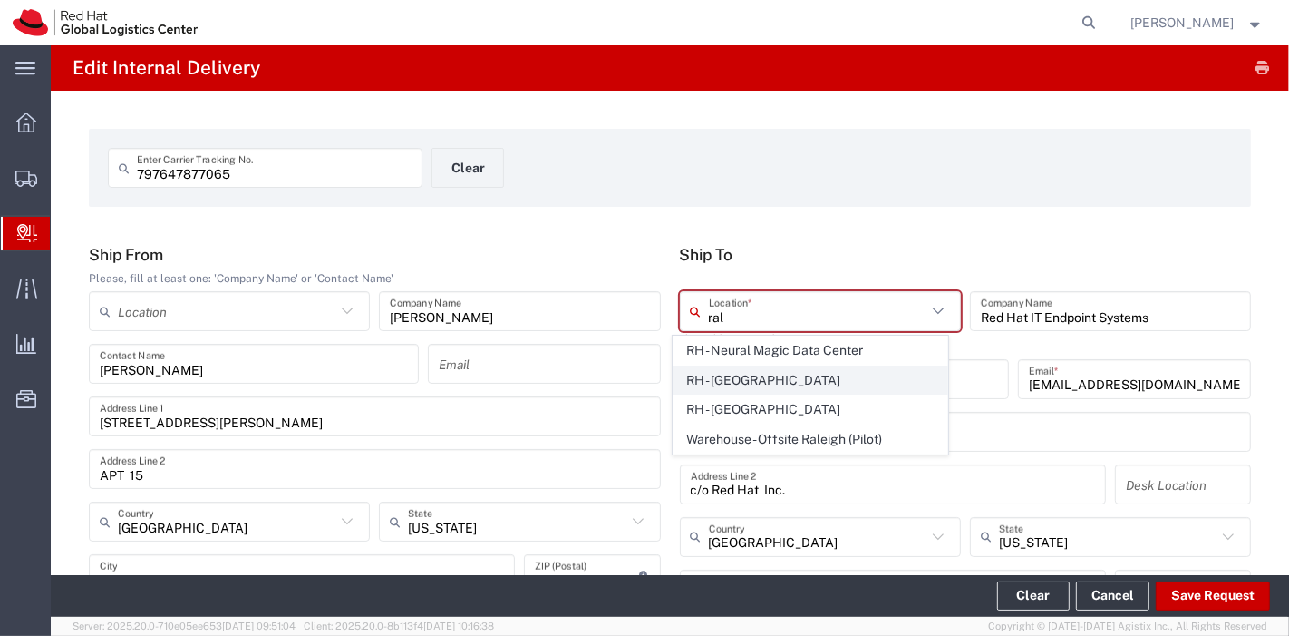
click at [776, 391] on span "RH - [GEOGRAPHIC_DATA]" at bounding box center [811, 380] width 274 height 28
type input "RH - [GEOGRAPHIC_DATA]"
type input "Red Hat, Inc."
type input "[STREET_ADDRESS]"
type input "[PHONE_NUMBER]"
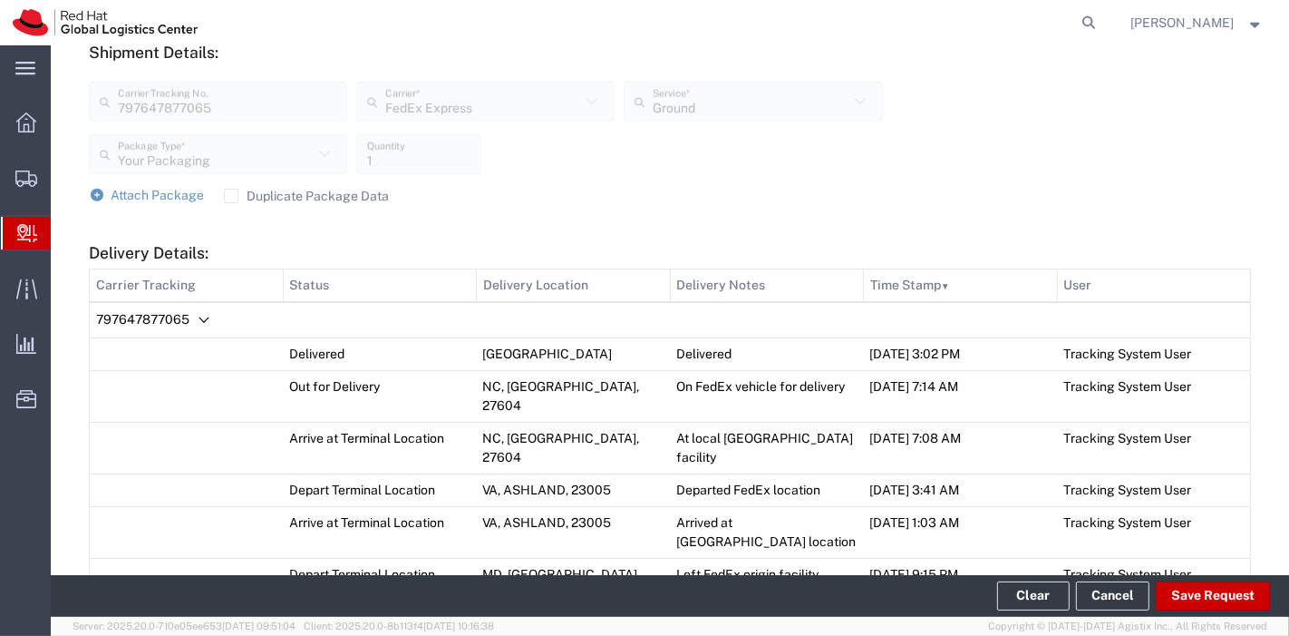
scroll to position [718, 0]
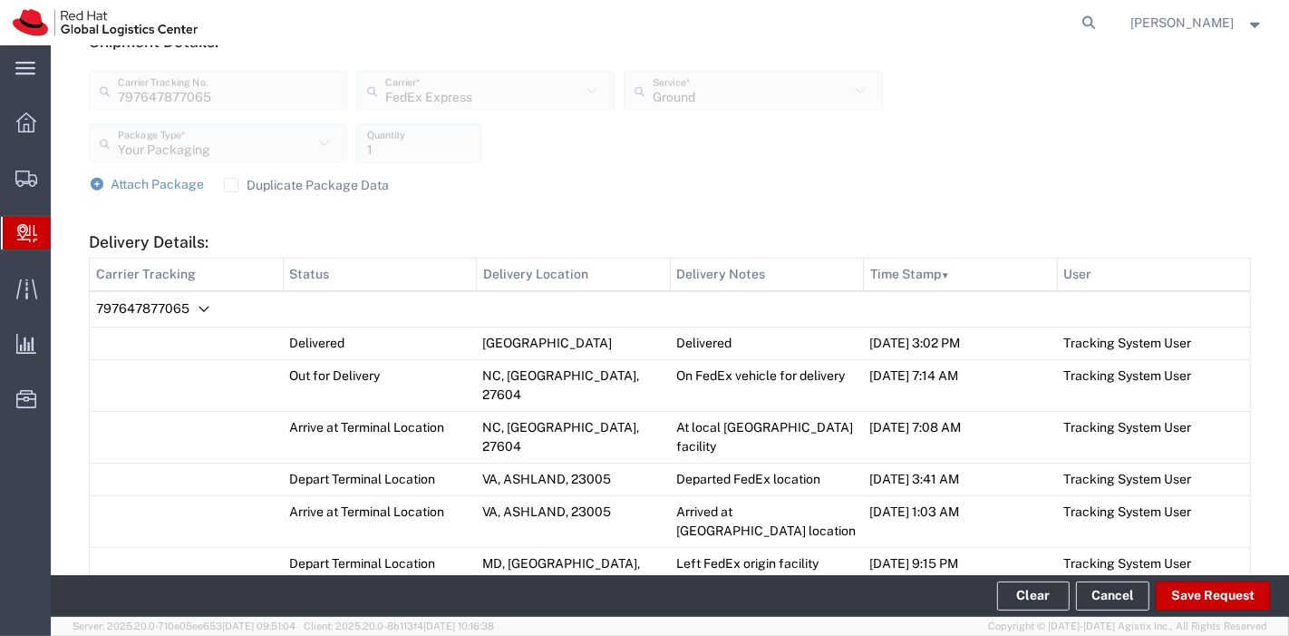
click at [226, 181] on label "Duplicate Package Data" at bounding box center [307, 185] width 166 height 15
click at [231, 185] on input "Duplicate Package Data" at bounding box center [231, 185] width 0 height 0
click at [145, 177] on span "Attach Package" at bounding box center [158, 184] width 93 height 15
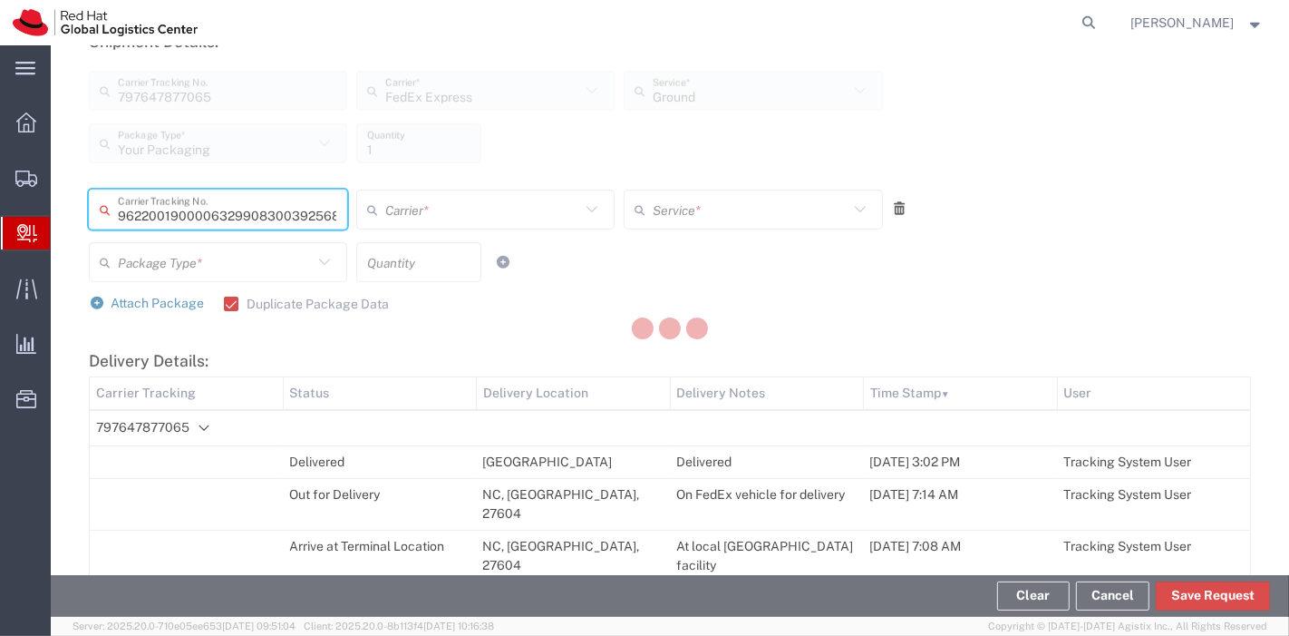
type input "392568446469"
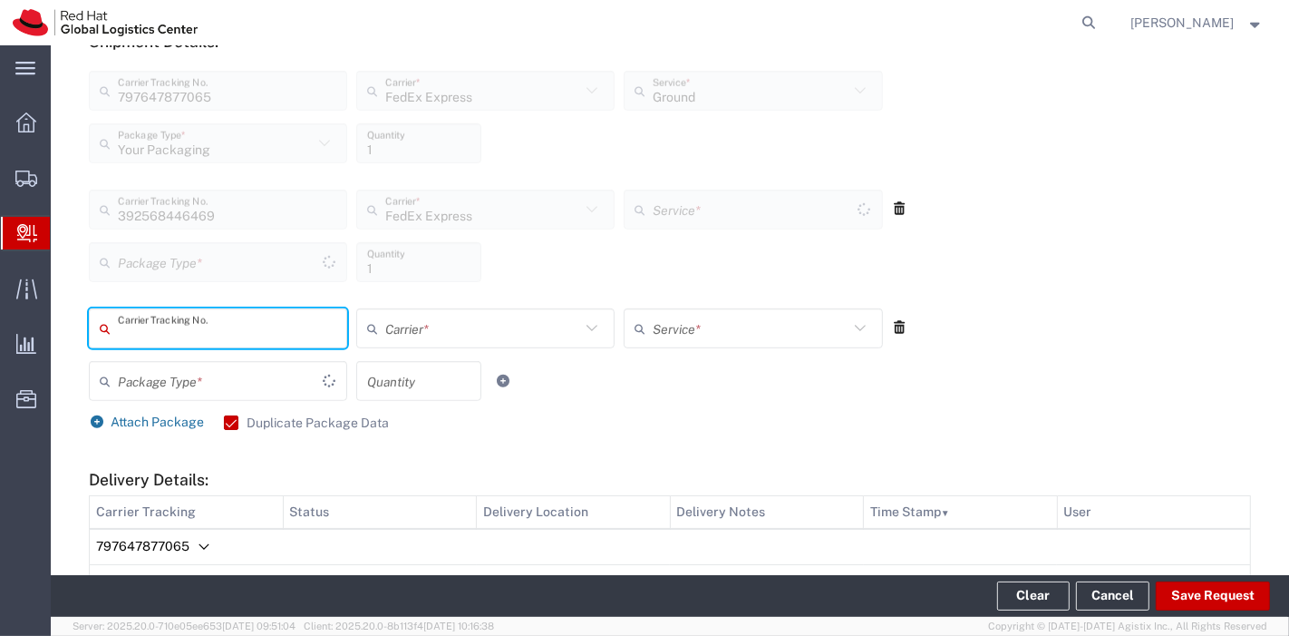
type input "Ground"
type input "Your Packaging"
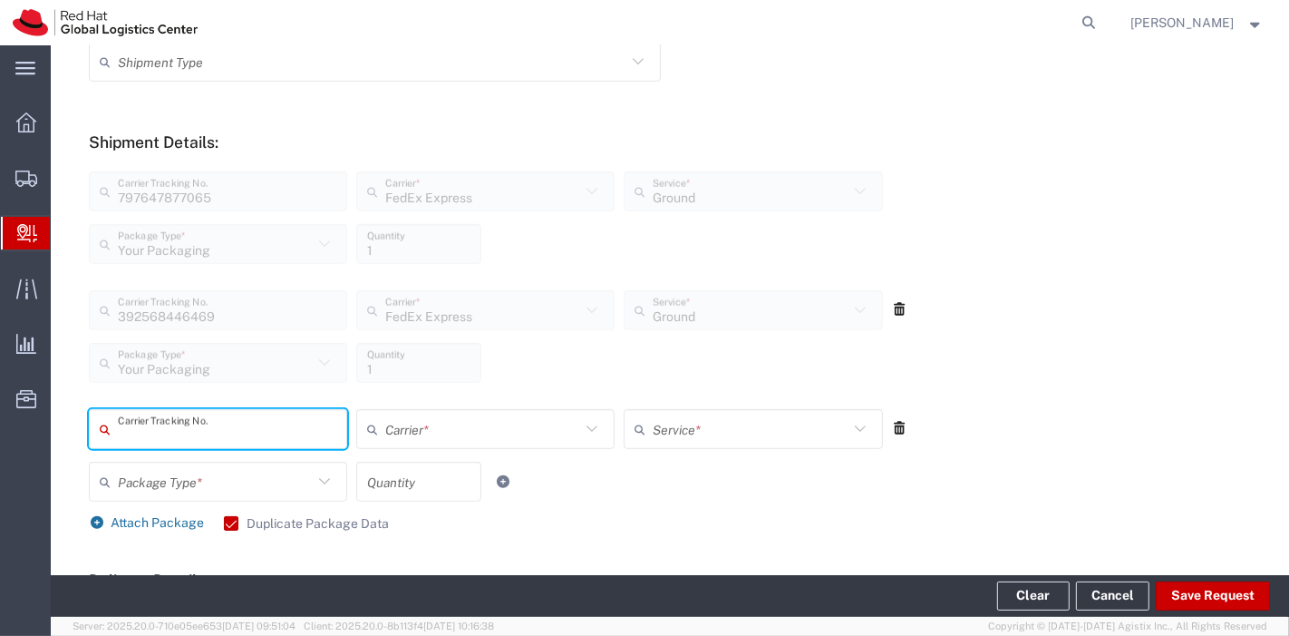
scroll to position [620, 0]
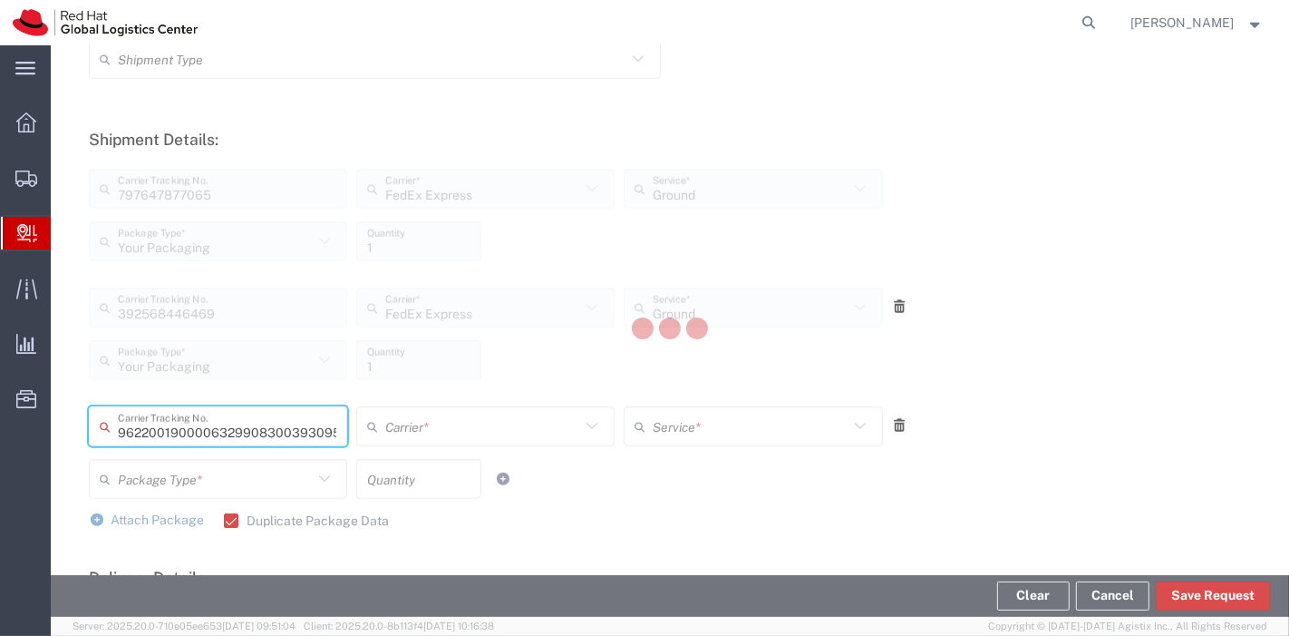
type input "393095896195"
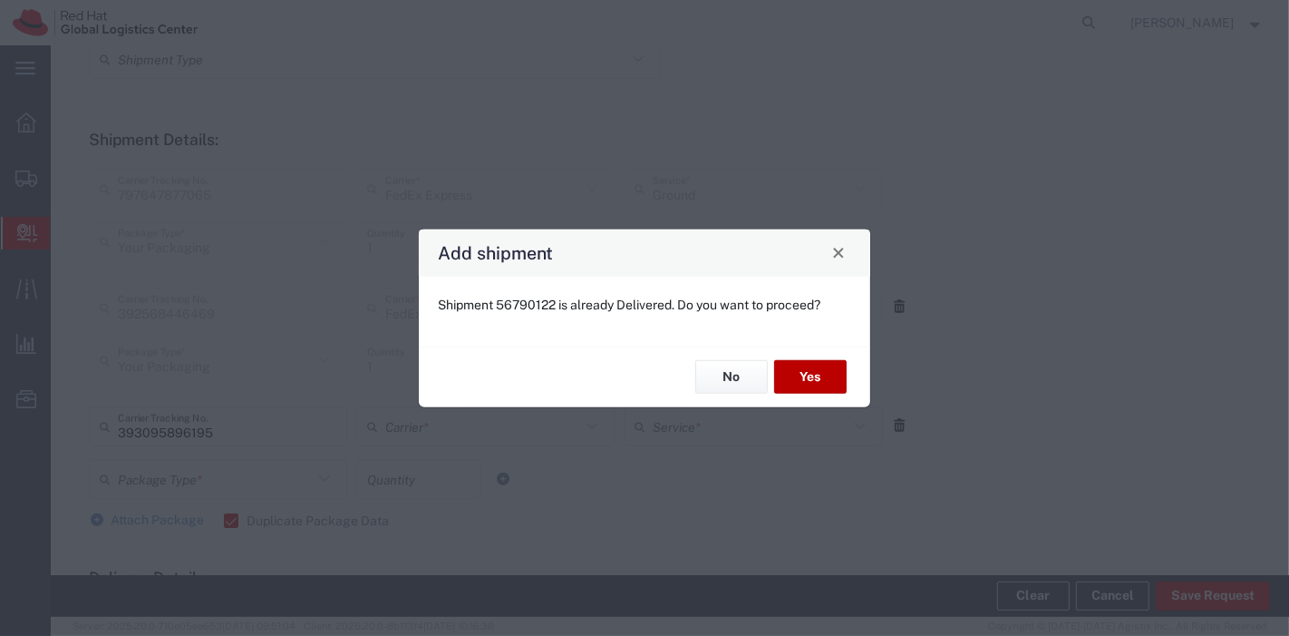
click at [820, 373] on button "Yes" at bounding box center [810, 377] width 73 height 34
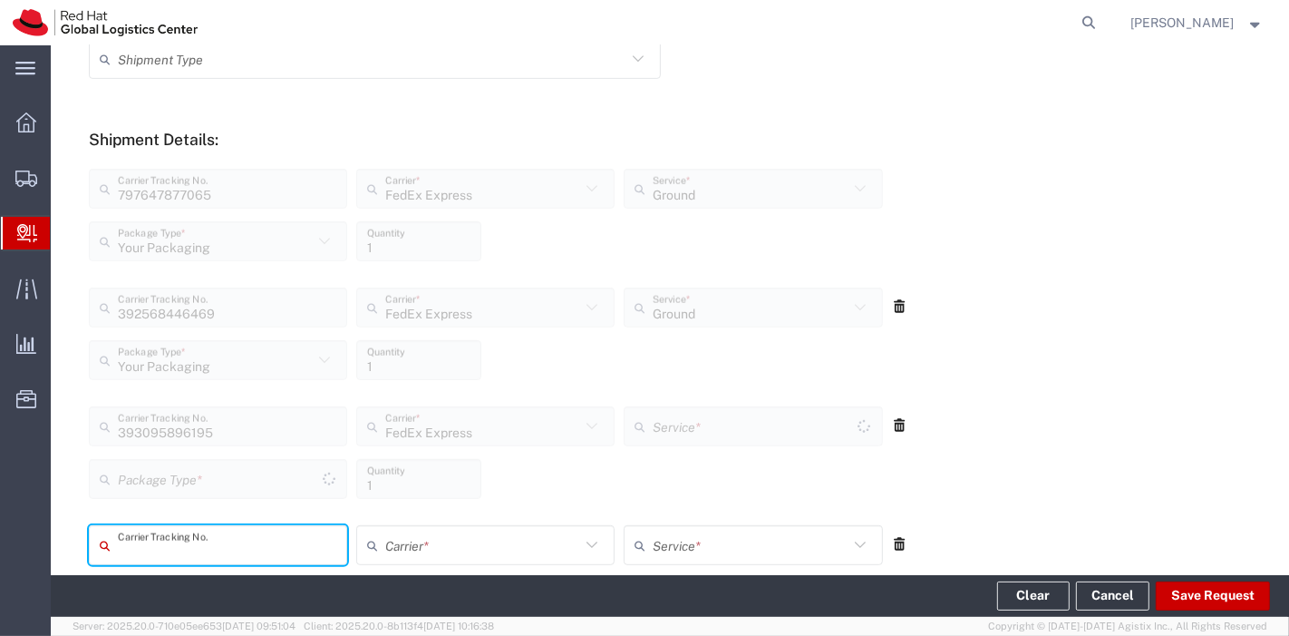
type input "Your Packaging"
type input "Ground"
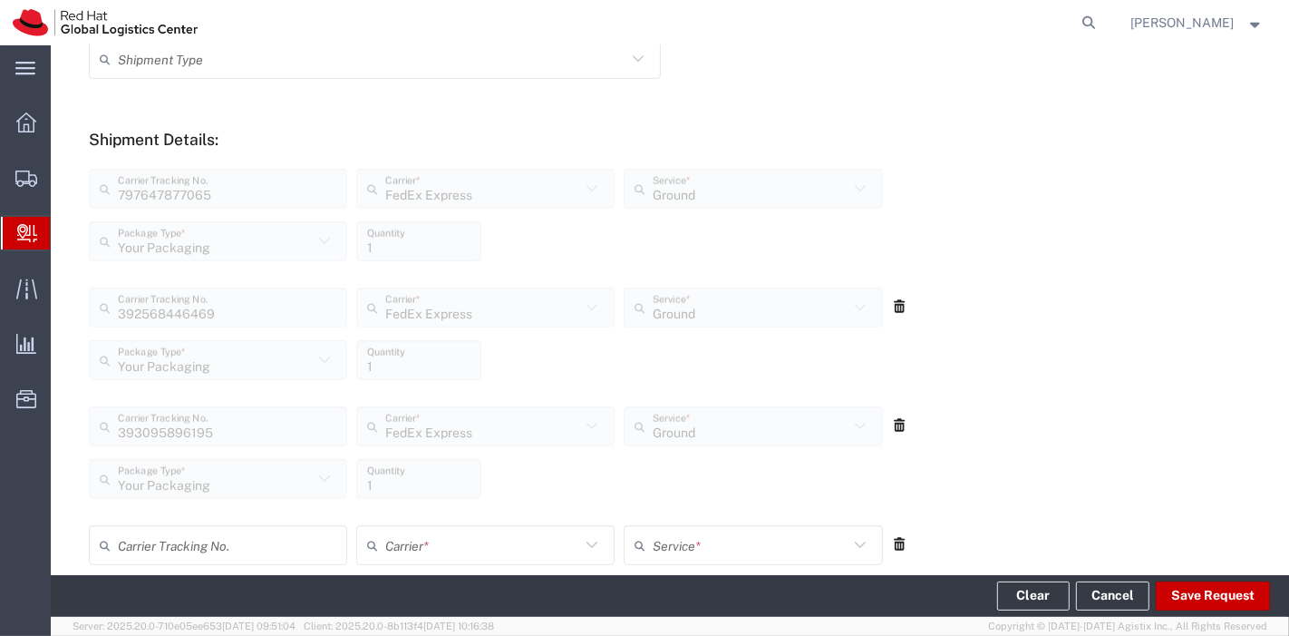
click at [893, 538] on icon at bounding box center [900, 544] width 16 height 13
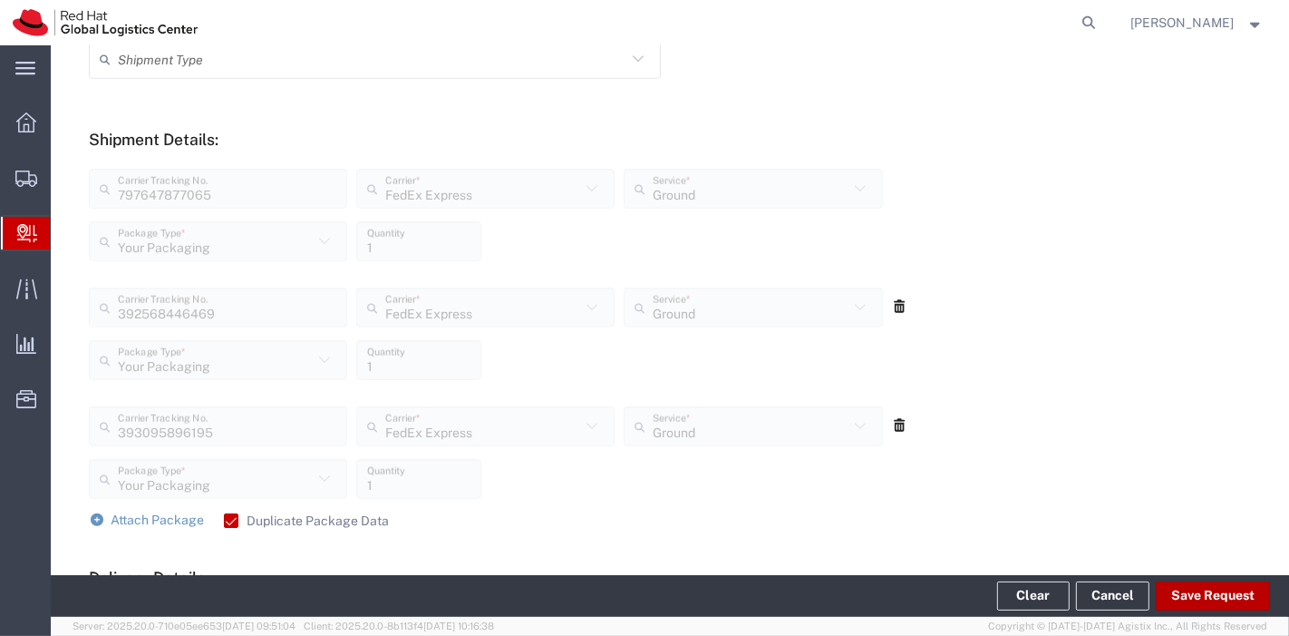
click at [1211, 592] on button "Save Request" at bounding box center [1213, 595] width 114 height 29
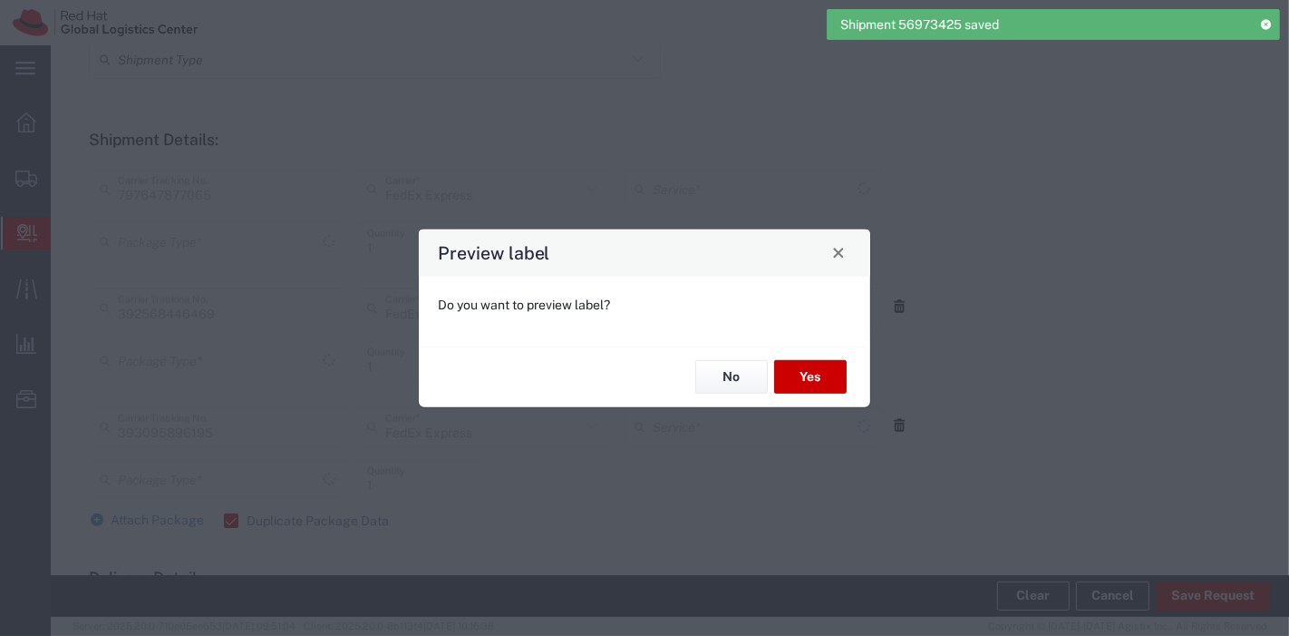
type input "Your Packaging"
type input "Ground"
type input "Your Packaging"
type input "Ground"
type input "Your Packaging"
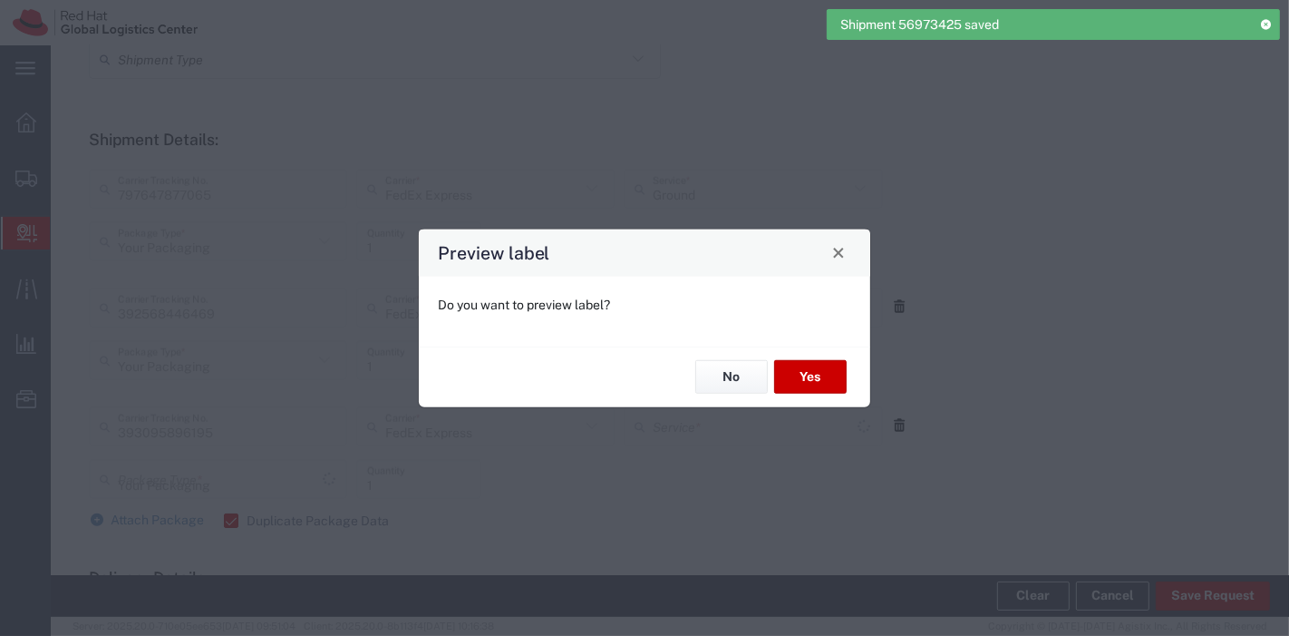
type input "Ground"
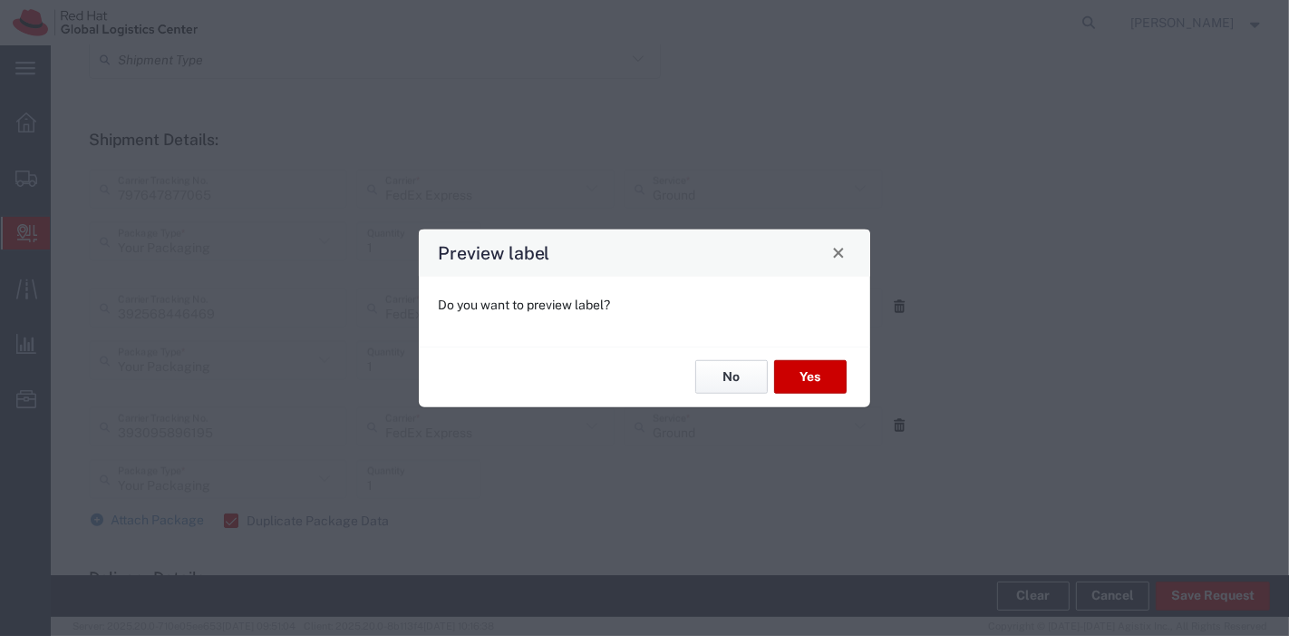
click at [712, 390] on button "No" at bounding box center [732, 377] width 73 height 34
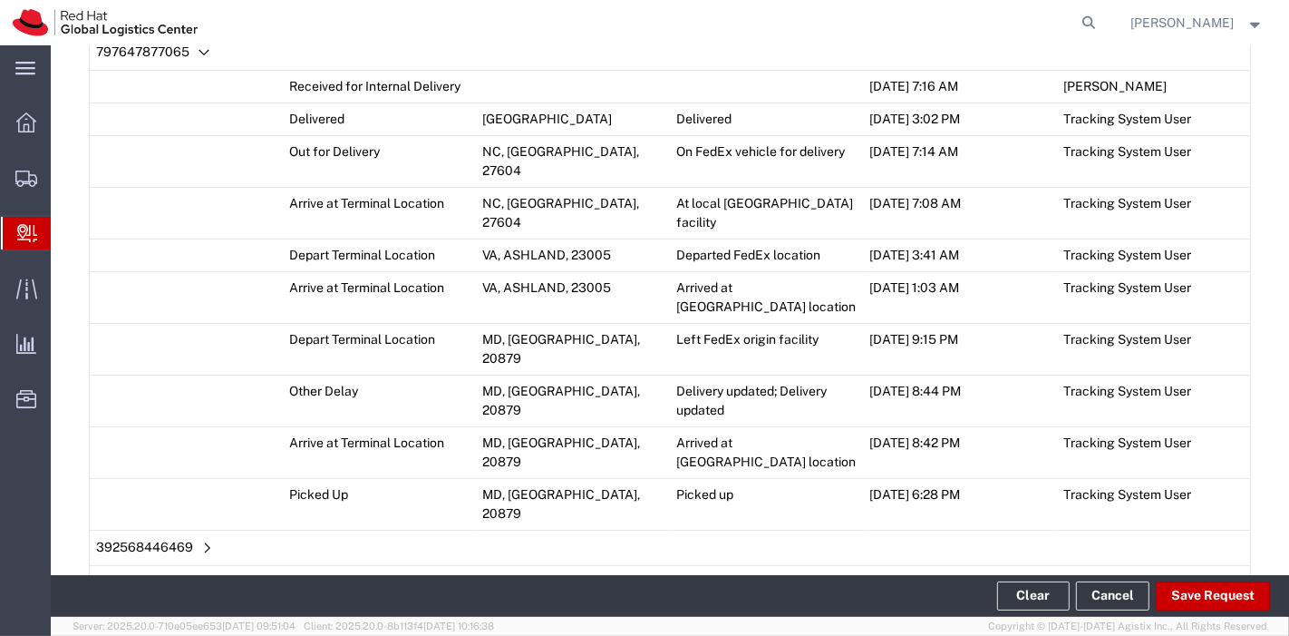
scroll to position [1212, 0]
click at [168, 616] on span "Add Transit Event" at bounding box center [163, 623] width 102 height 15
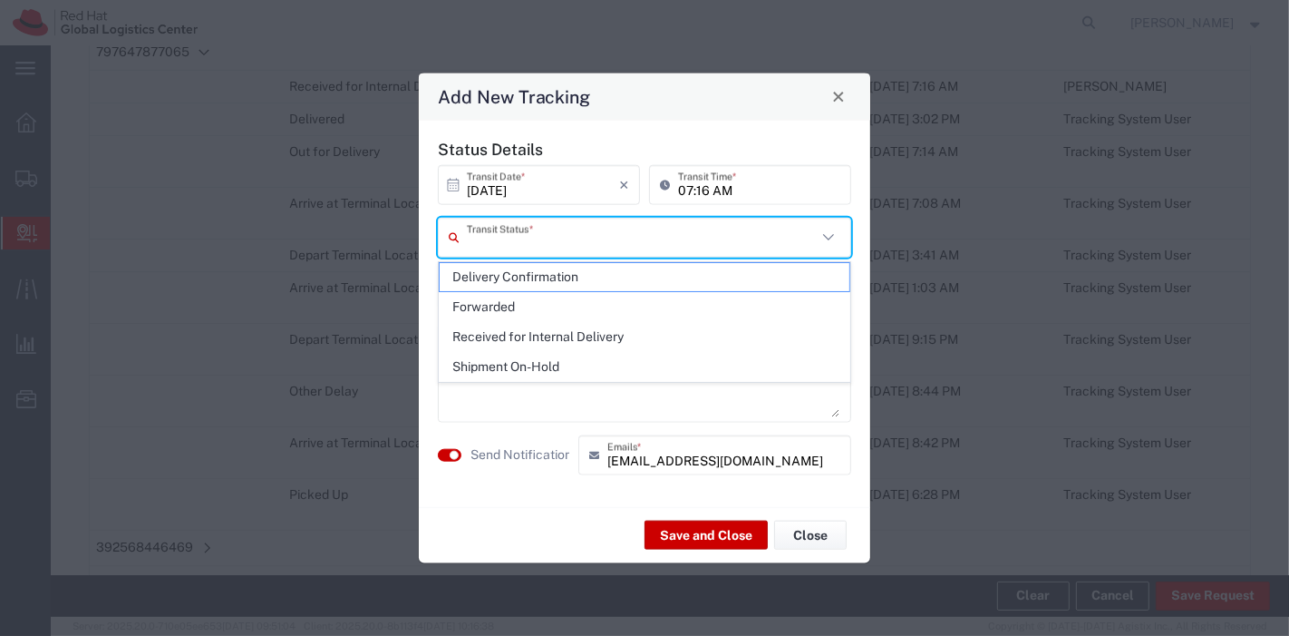
click at [523, 245] on input "text" at bounding box center [642, 237] width 350 height 32
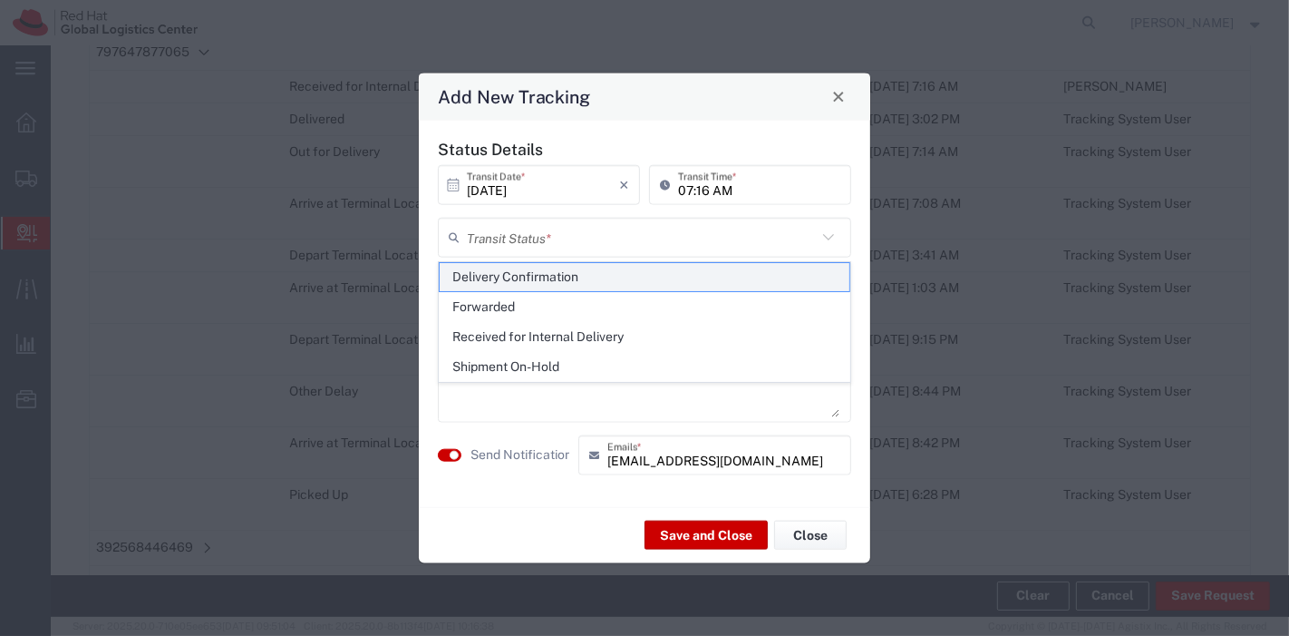
click at [521, 278] on span "Delivery Confirmation" at bounding box center [645, 277] width 411 height 28
type input "Delivery Confirmation"
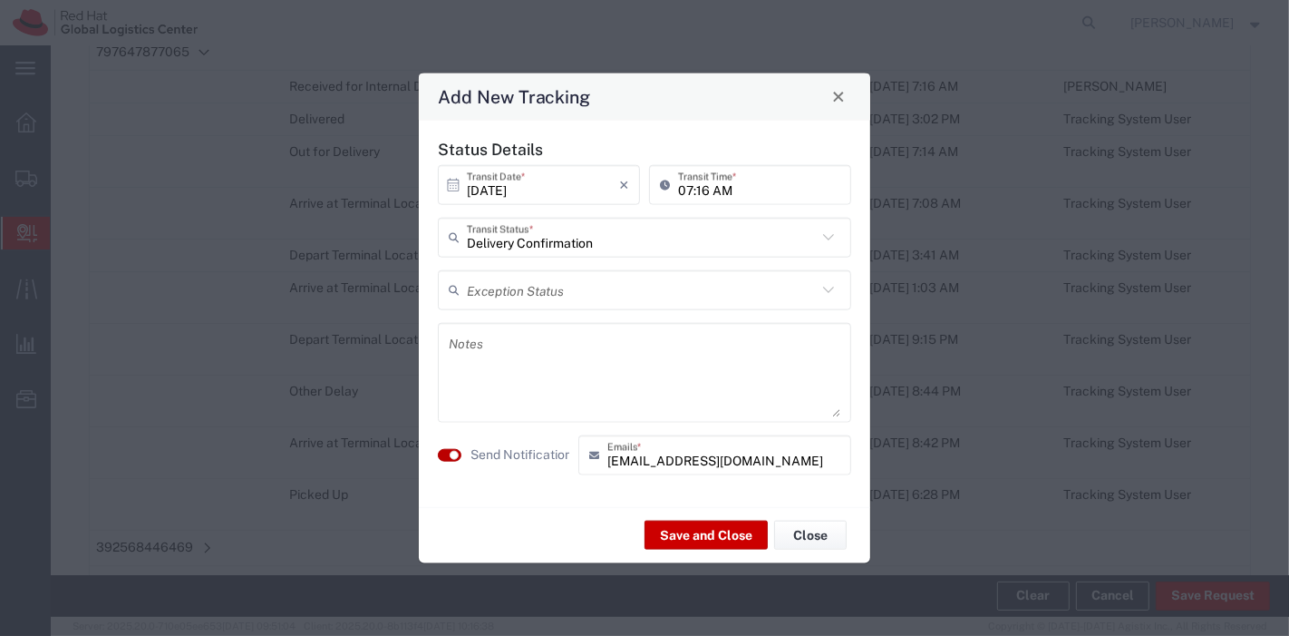
click at [455, 452] on small "button" at bounding box center [454, 454] width 9 height 9
click at [676, 529] on button "Save and Close" at bounding box center [706, 534] width 123 height 29
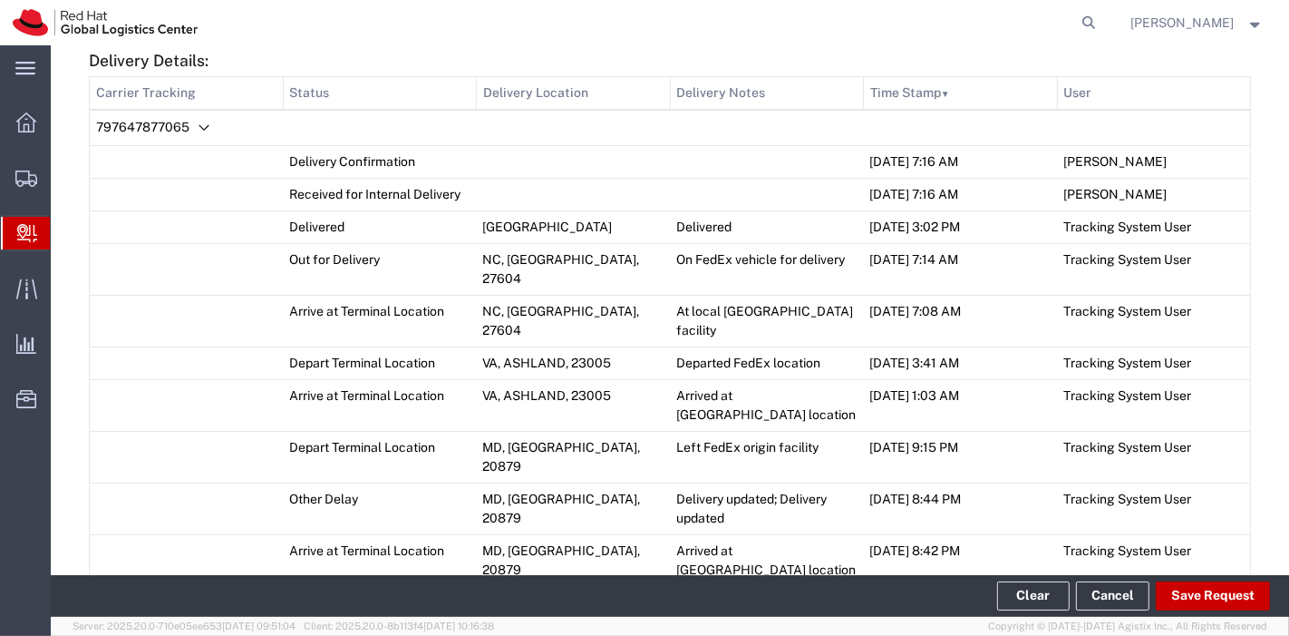
scroll to position [1136, 0]
click at [1023, 584] on button "Clear" at bounding box center [1033, 595] width 73 height 29
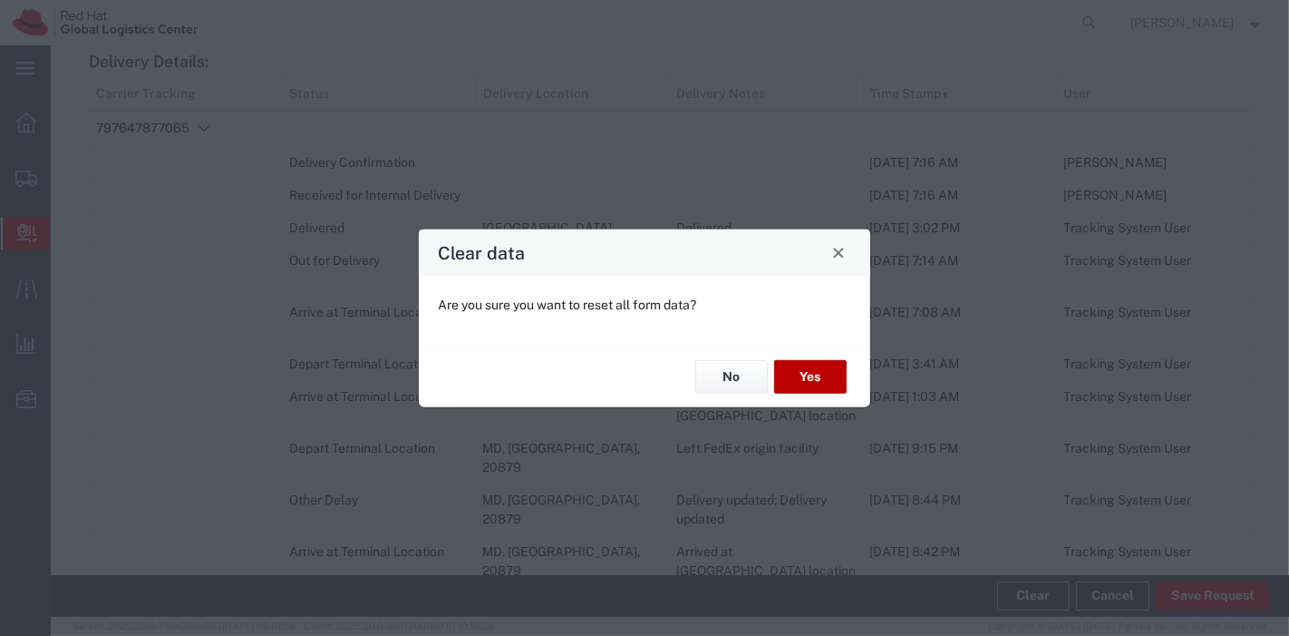
click at [807, 363] on button "Yes" at bounding box center [810, 377] width 73 height 34
